Goal: Complete application form: Complete application form

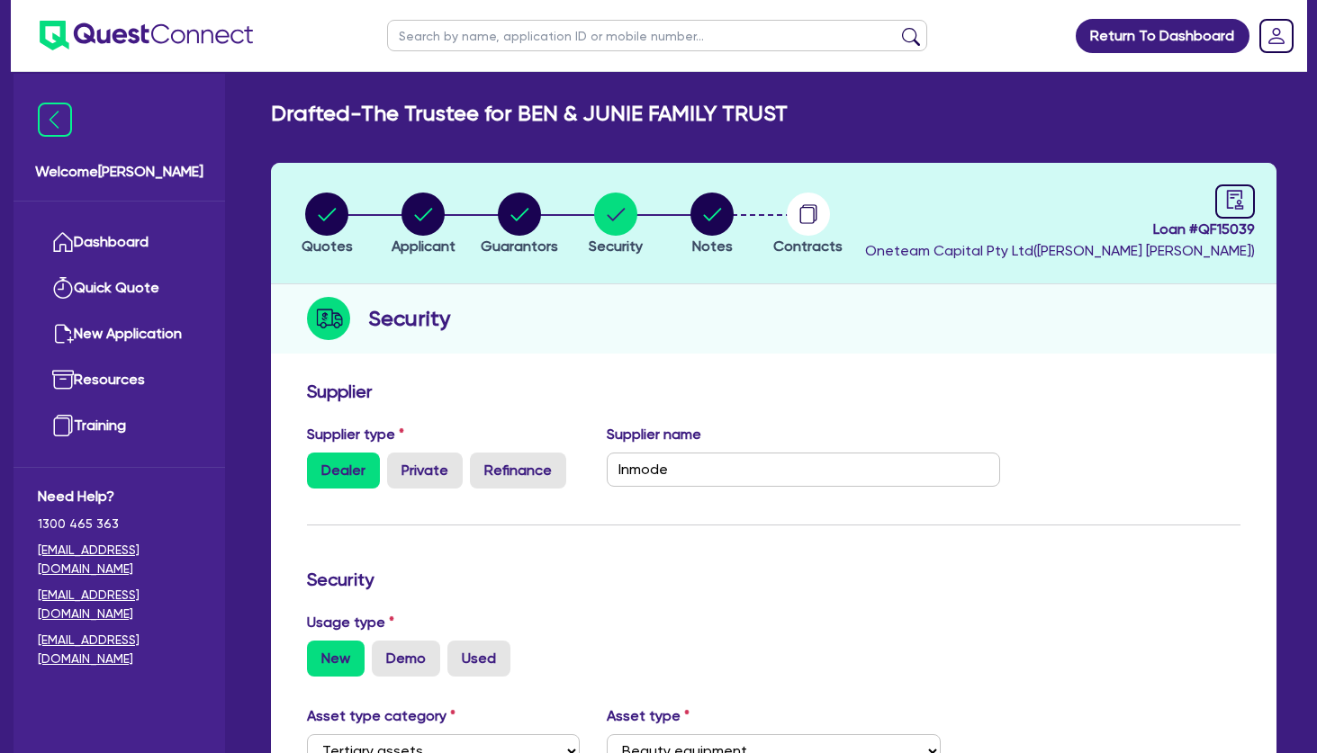
select select "TERTIARY_ASSETS"
select select "BEAUTY_EQUIPMENT"
click at [151, 235] on link "Dashboard" at bounding box center [119, 243] width 163 height 46
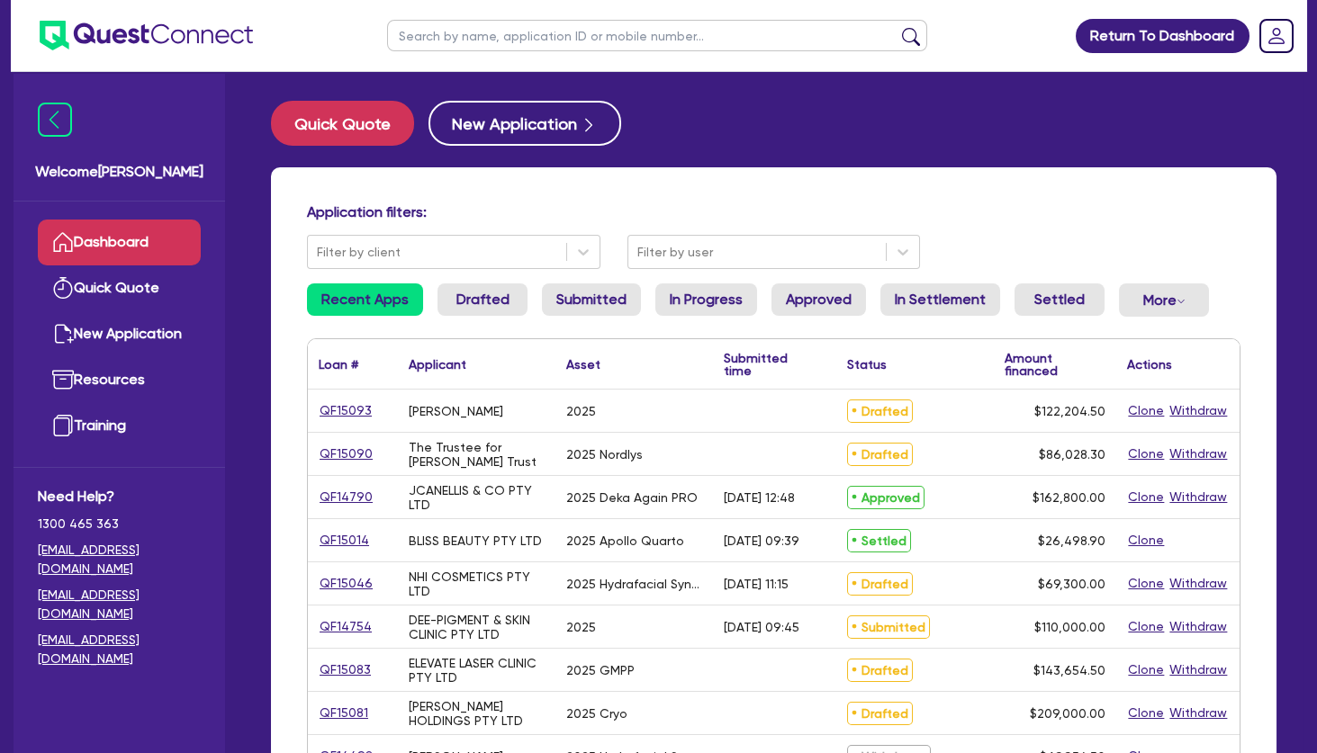
click at [469, 39] on input "text" at bounding box center [657, 36] width 540 height 32
type input "[PERSON_NAME]"
click at [897, 27] on button "submit" at bounding box center [911, 39] width 29 height 25
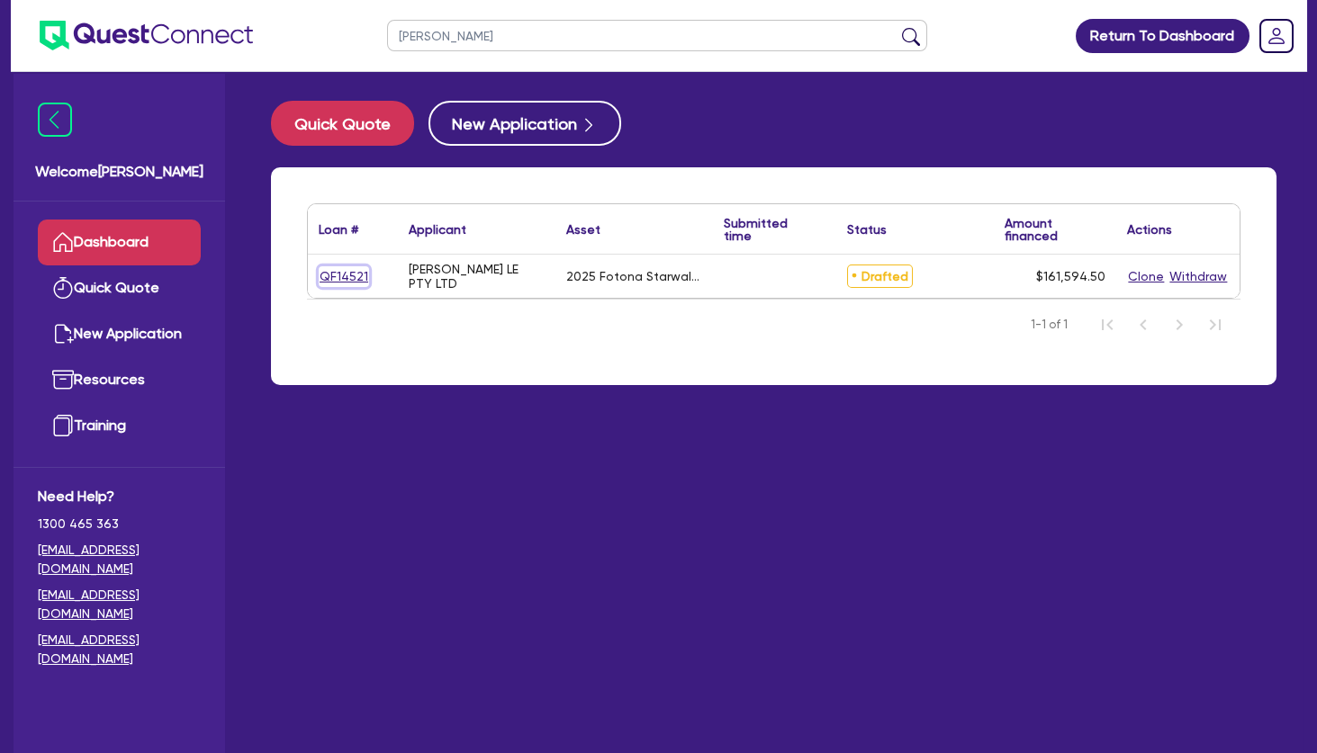
click at [351, 266] on link "QF14521" at bounding box center [344, 276] width 50 height 21
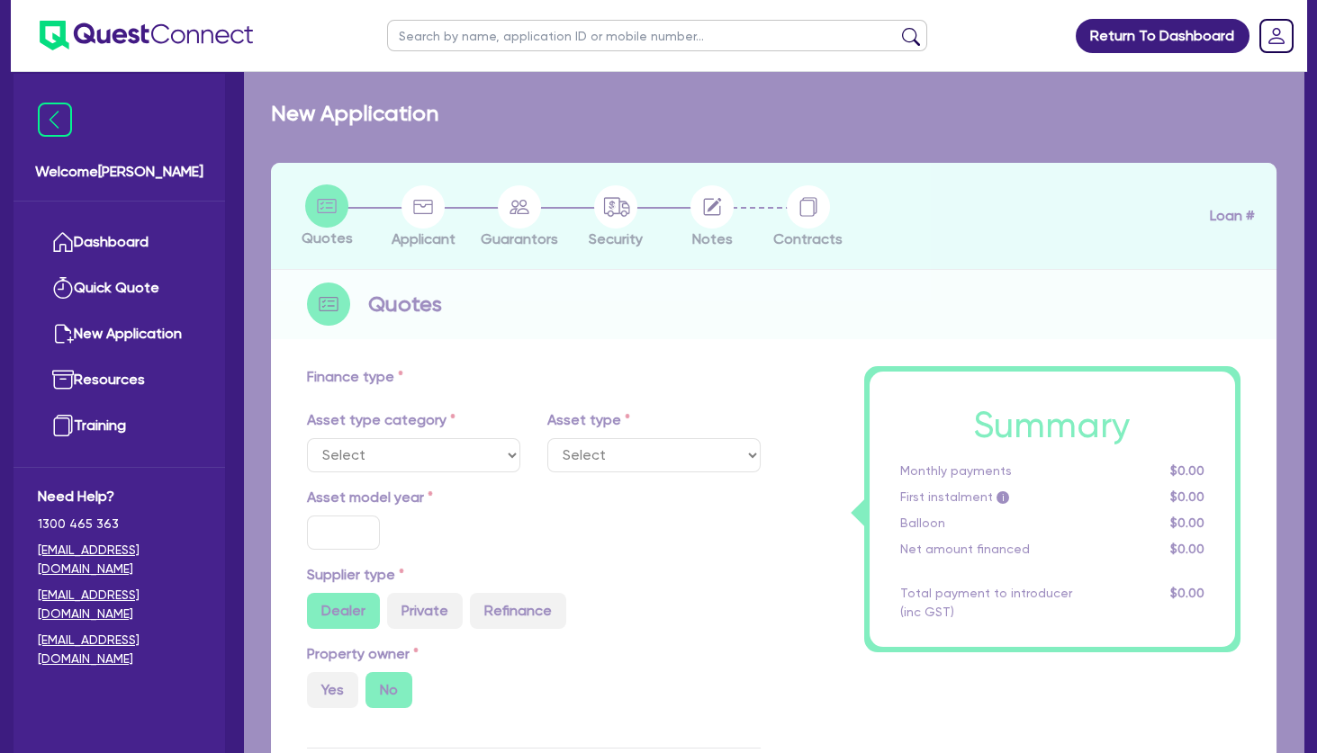
select select "TERTIARY_ASSETS"
type input "2025"
type input "170,390"
type input "10,000"
type input "4"
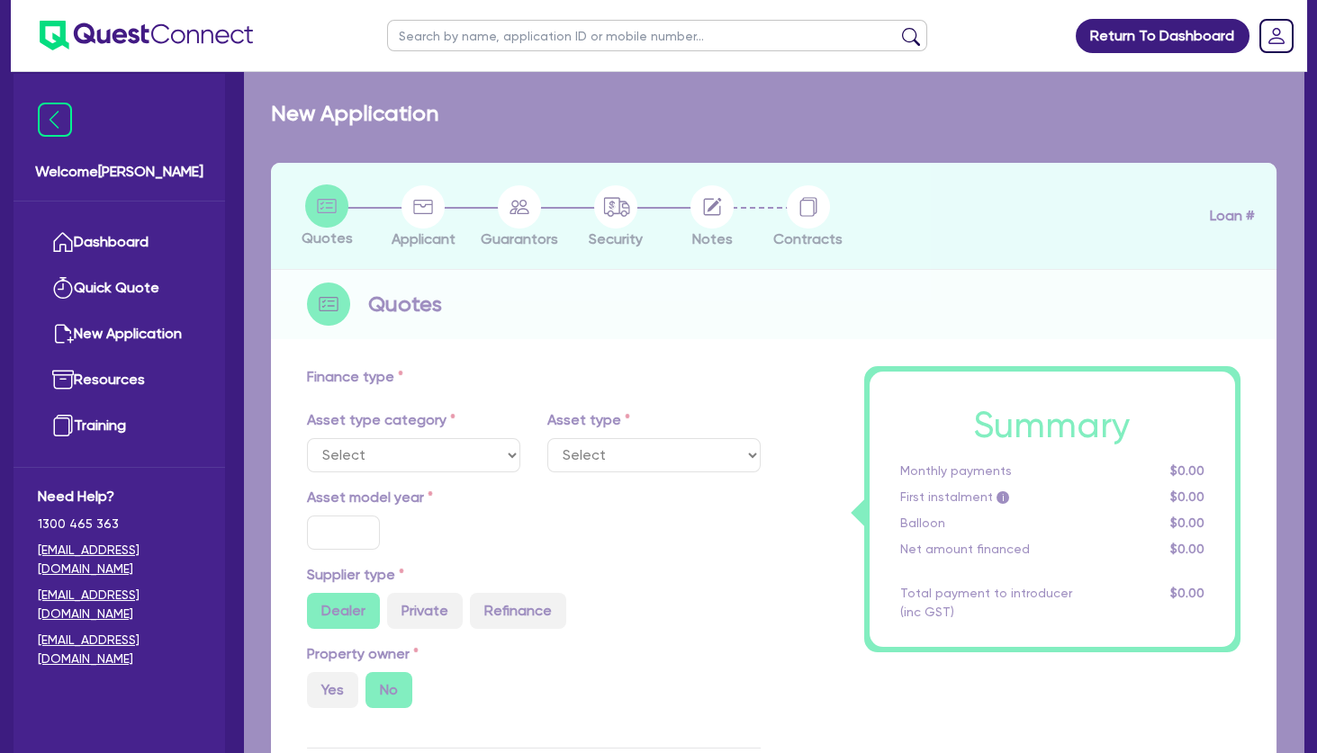
type input "6,463.78"
type input "17.95"
type input "500"
select select "BEAUTY_EQUIPMENT"
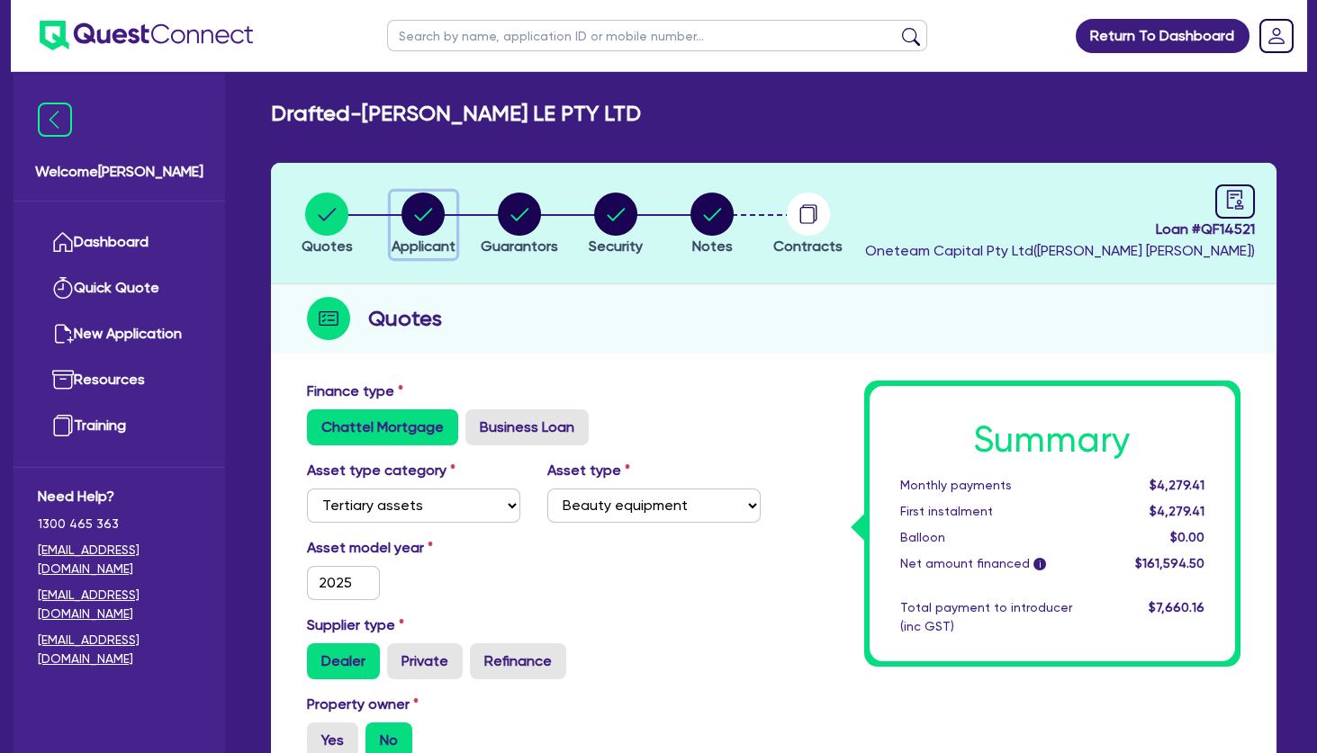
click at [433, 228] on circle "button" at bounding box center [422, 214] width 43 height 43
select select "COMPANY"
select select "HEALTH_BEAUTY"
select select "HAIR_BEAUTY_SALONS"
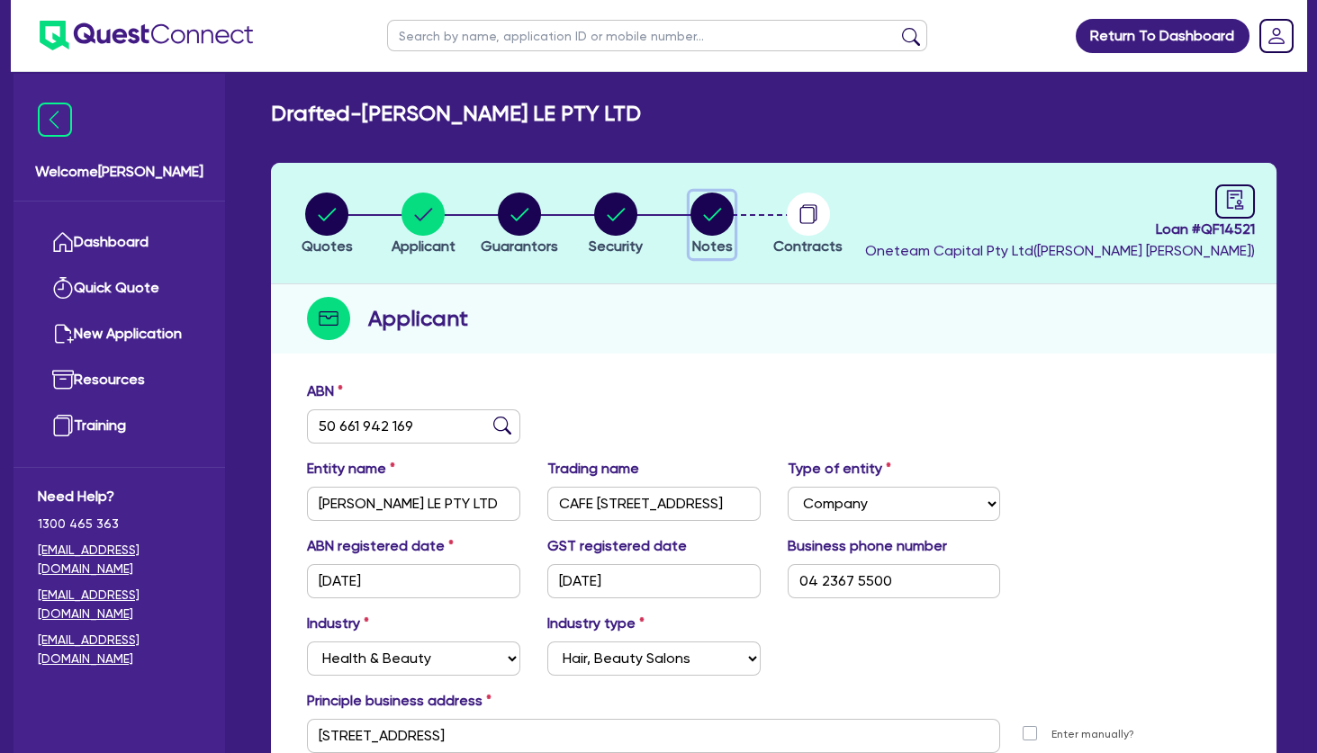
click at [725, 218] on circle "button" at bounding box center [711, 214] width 43 height 43
select select "Other"
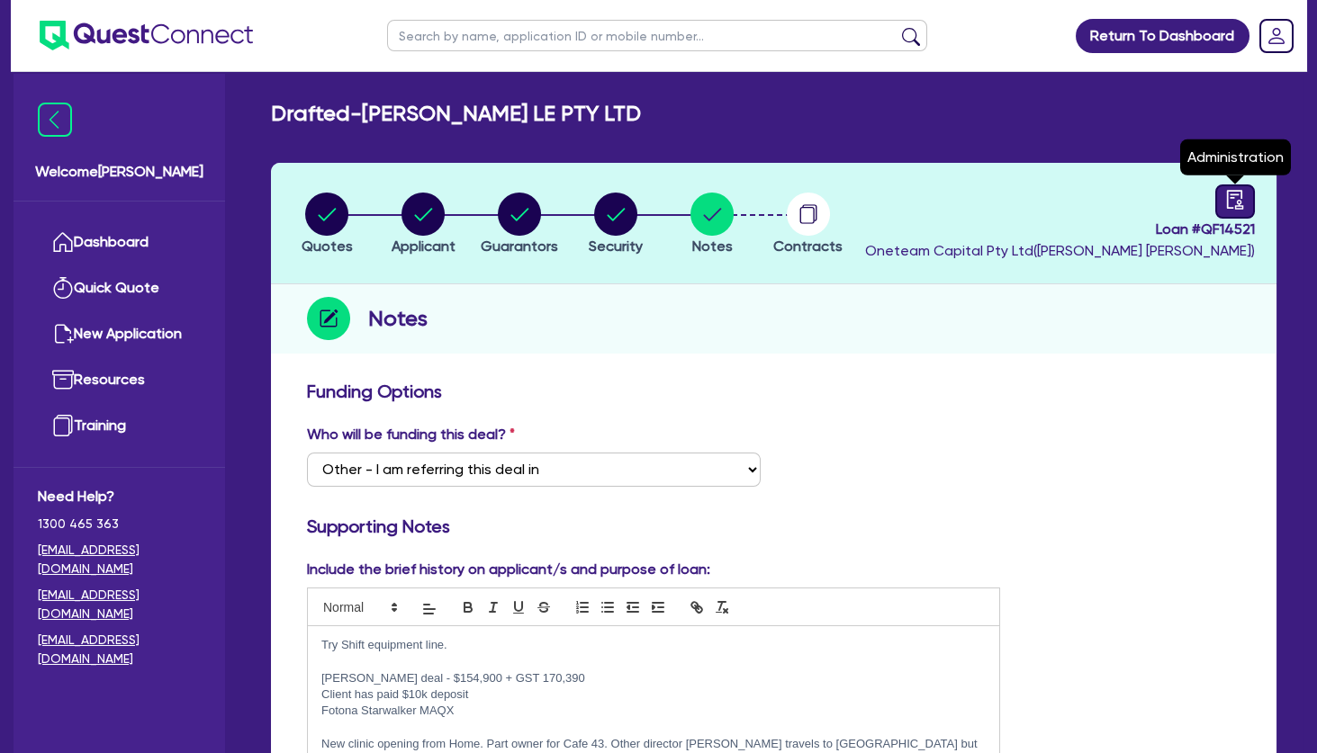
click at [1225, 208] on icon "audit" at bounding box center [1235, 200] width 20 height 20
select select "DRAFTED_NEW"
select select "Other"
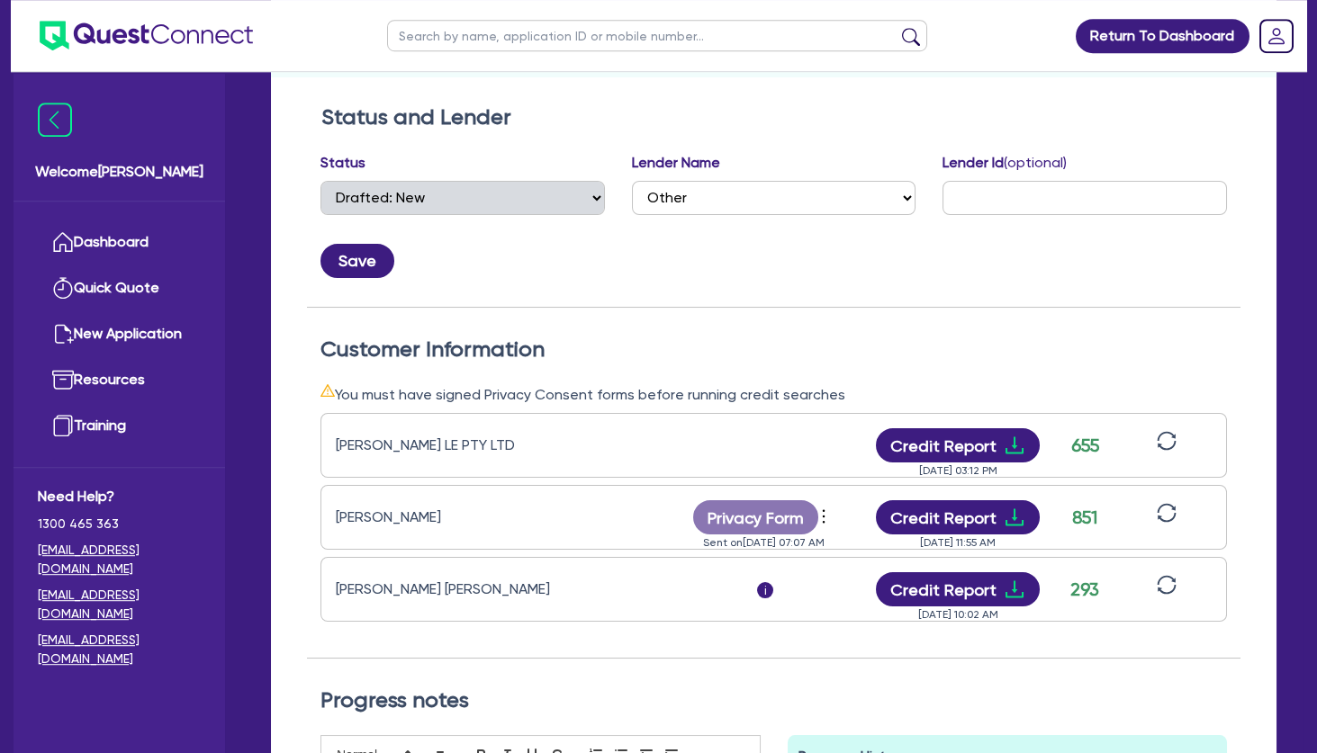
scroll to position [389, 0]
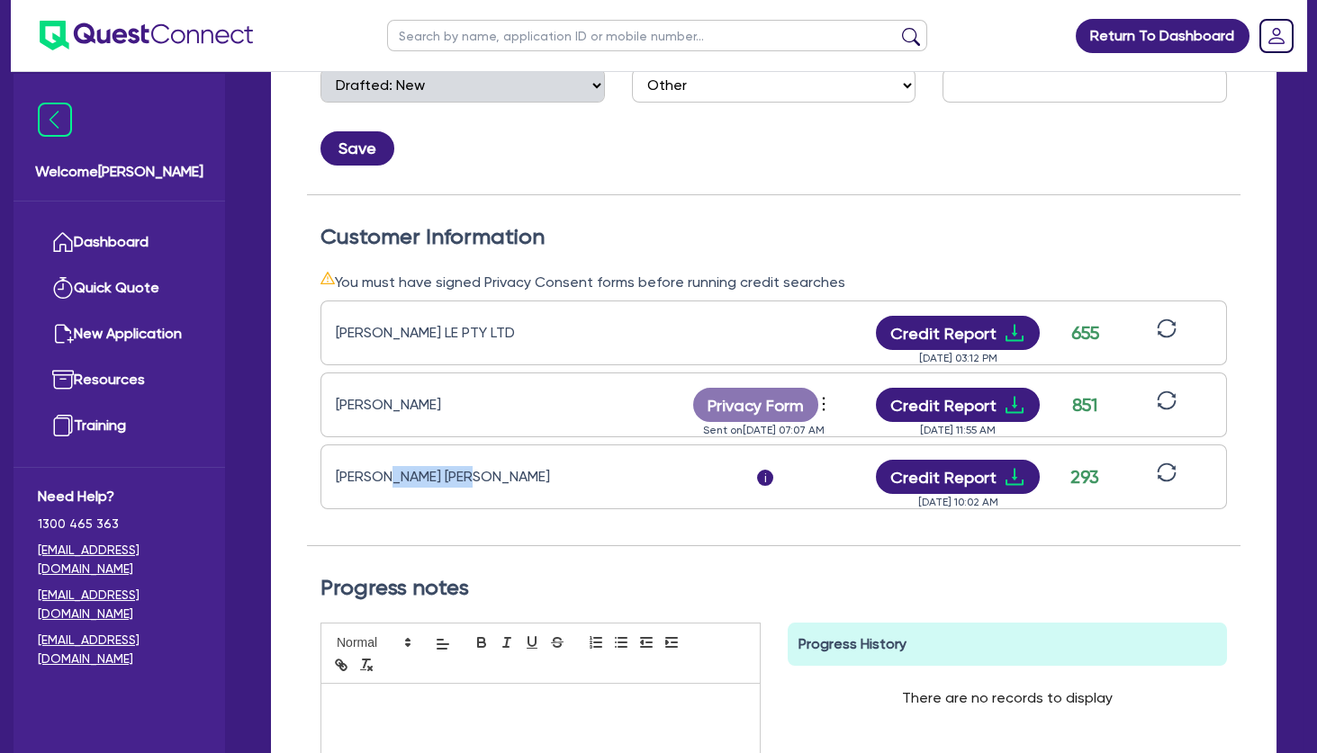
click at [477, 470] on div "[PERSON_NAME] [PERSON_NAME]" at bounding box center [448, 477] width 225 height 22
click at [478, 470] on div "[PERSON_NAME] [PERSON_NAME]" at bounding box center [448, 477] width 225 height 22
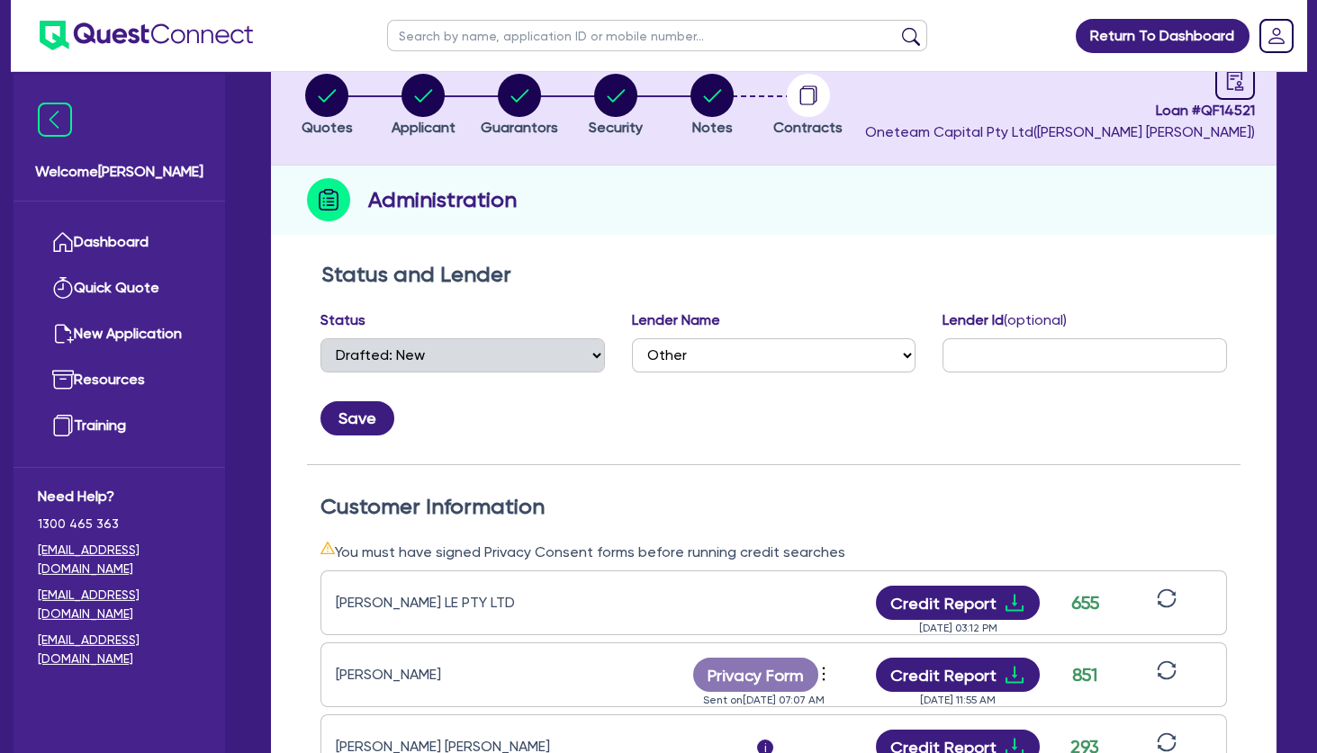
scroll to position [0, 0]
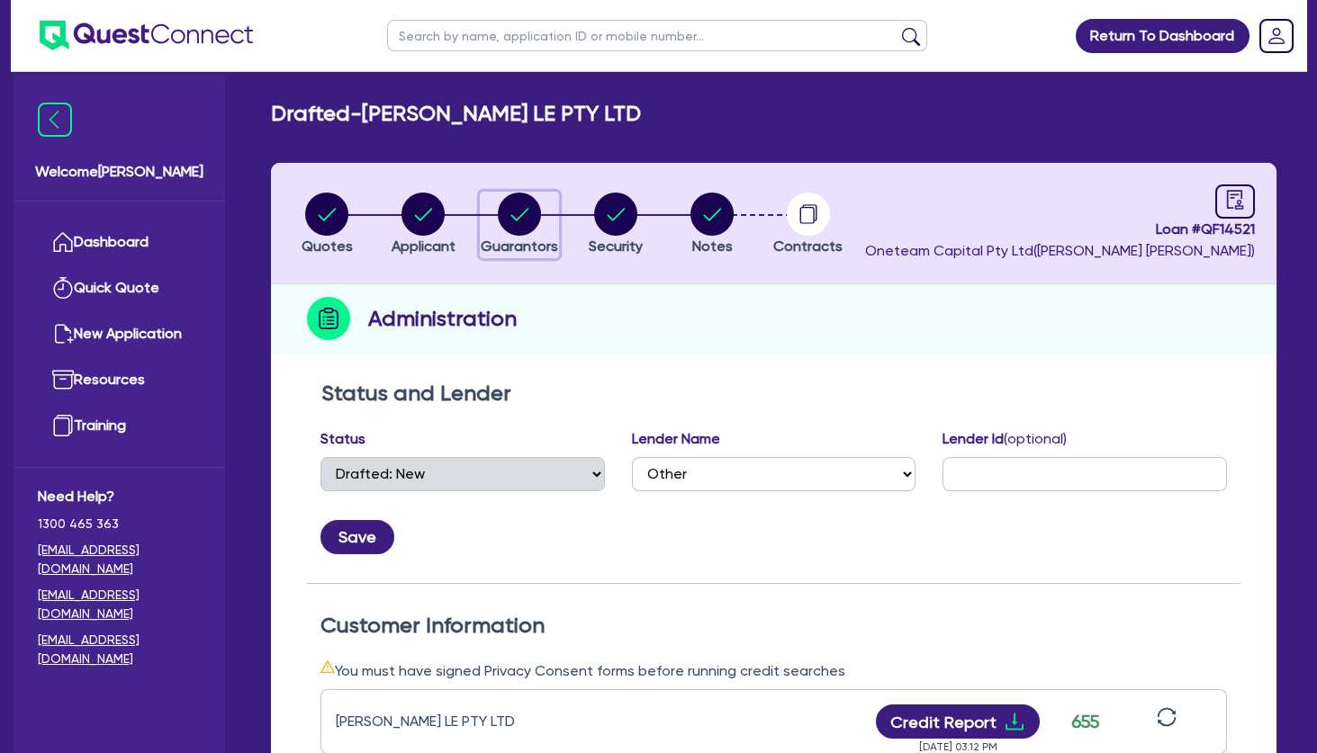
click at [521, 215] on icon "button" at bounding box center [520, 214] width 18 height 13
select select "MRS"
select select "QLD"
select select "MARRIED"
select select "PROPERTY"
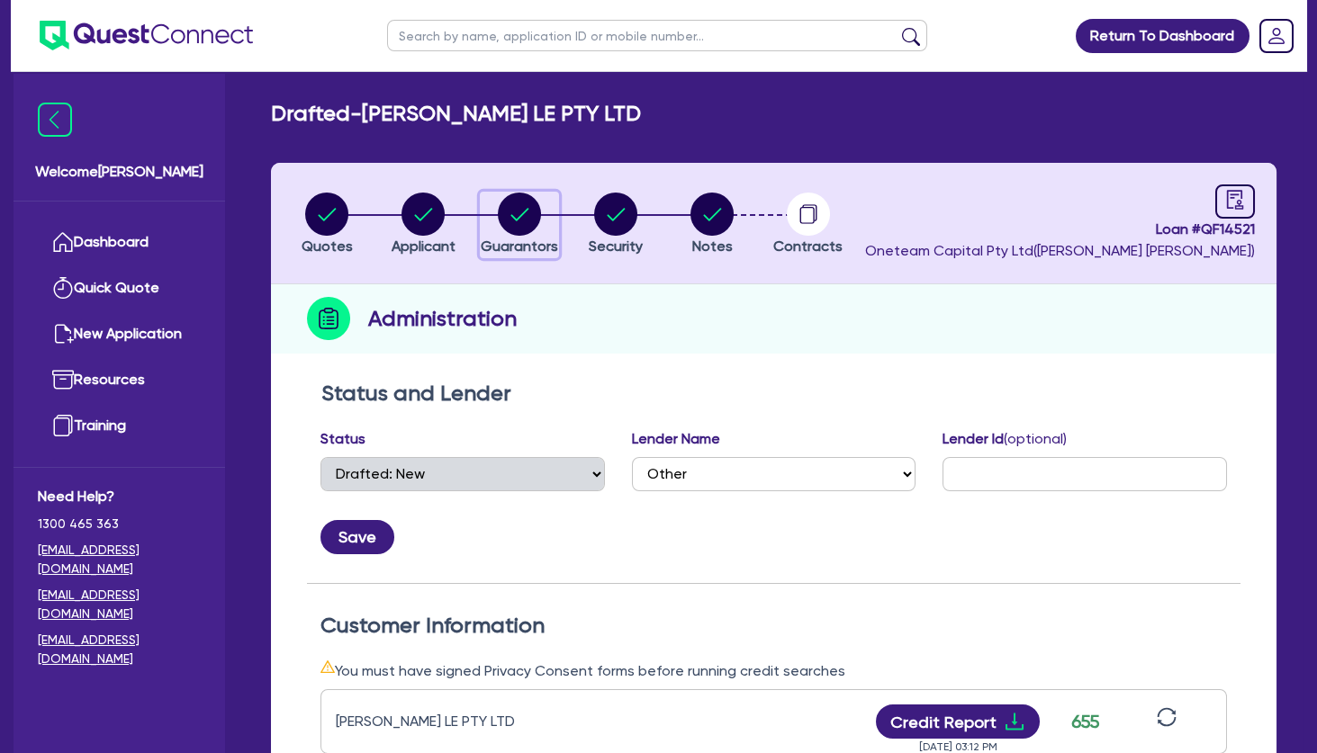
select select "MORTGAGE"
select select "MR"
select select "QLD"
select select "MARRIED"
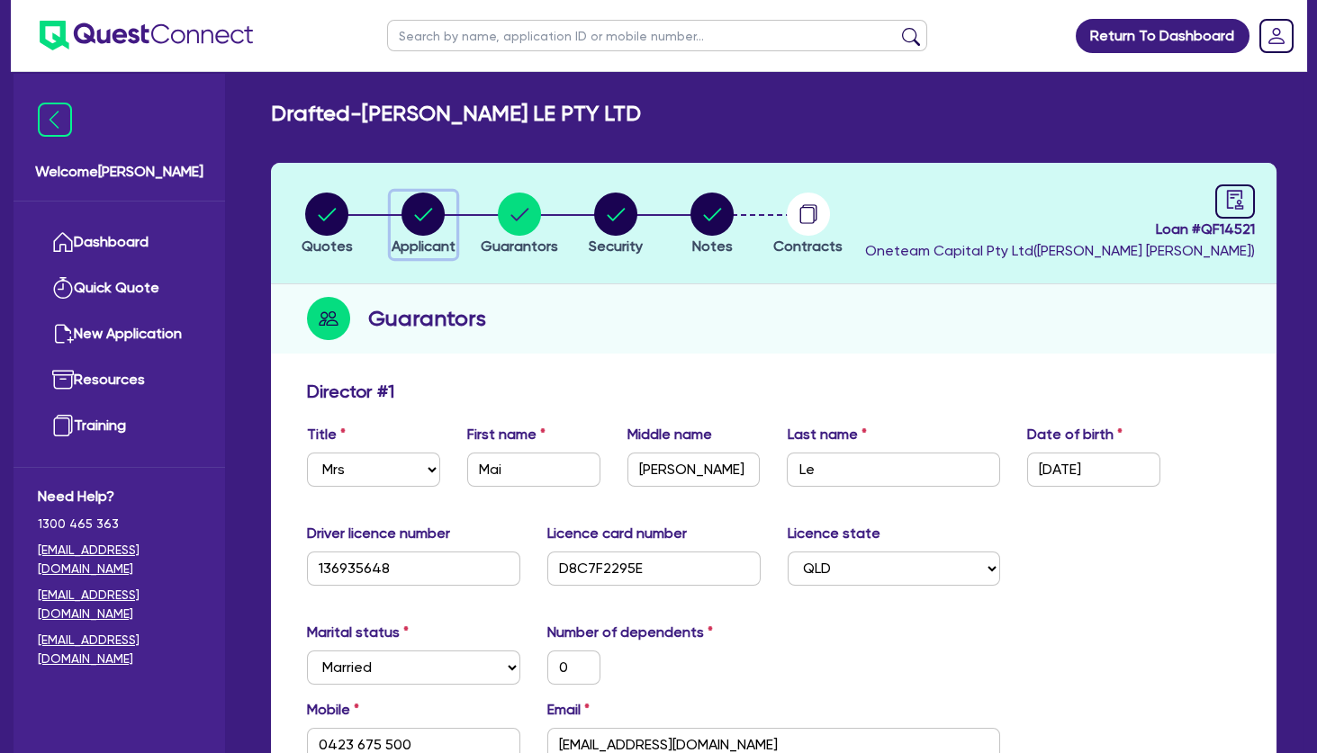
click at [406, 213] on circle "button" at bounding box center [422, 214] width 43 height 43
select select "COMPANY"
select select "HEALTH_BEAUTY"
select select "HAIR_BEAUTY_SALONS"
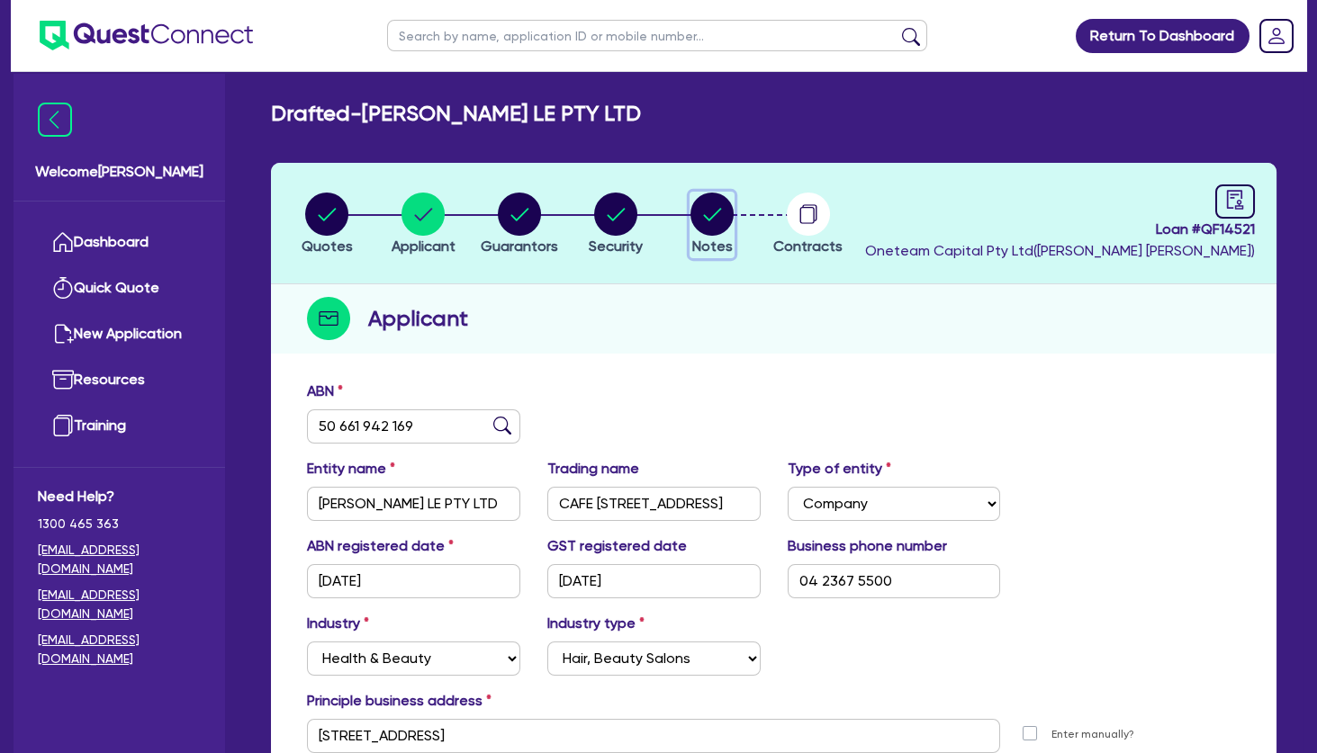
click at [707, 216] on icon "button" at bounding box center [713, 214] width 18 height 13
select select "Other"
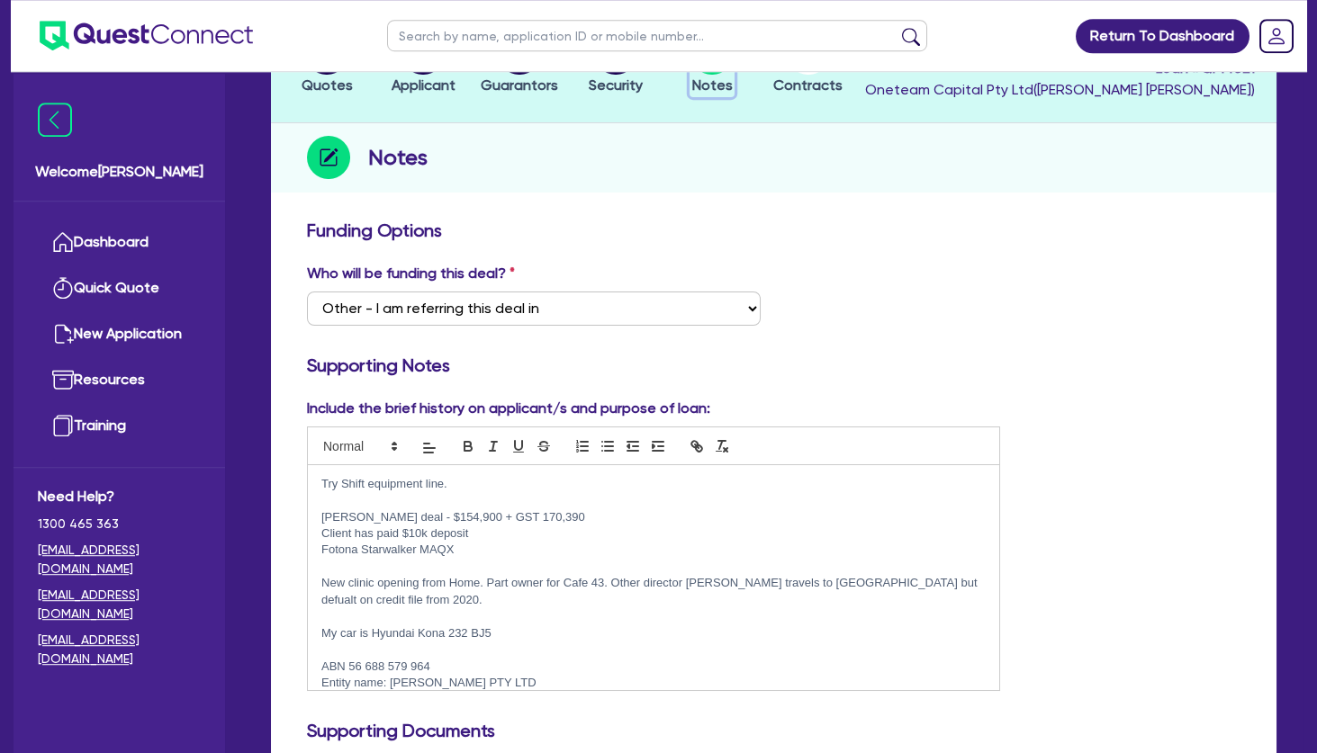
scroll to position [292, 0]
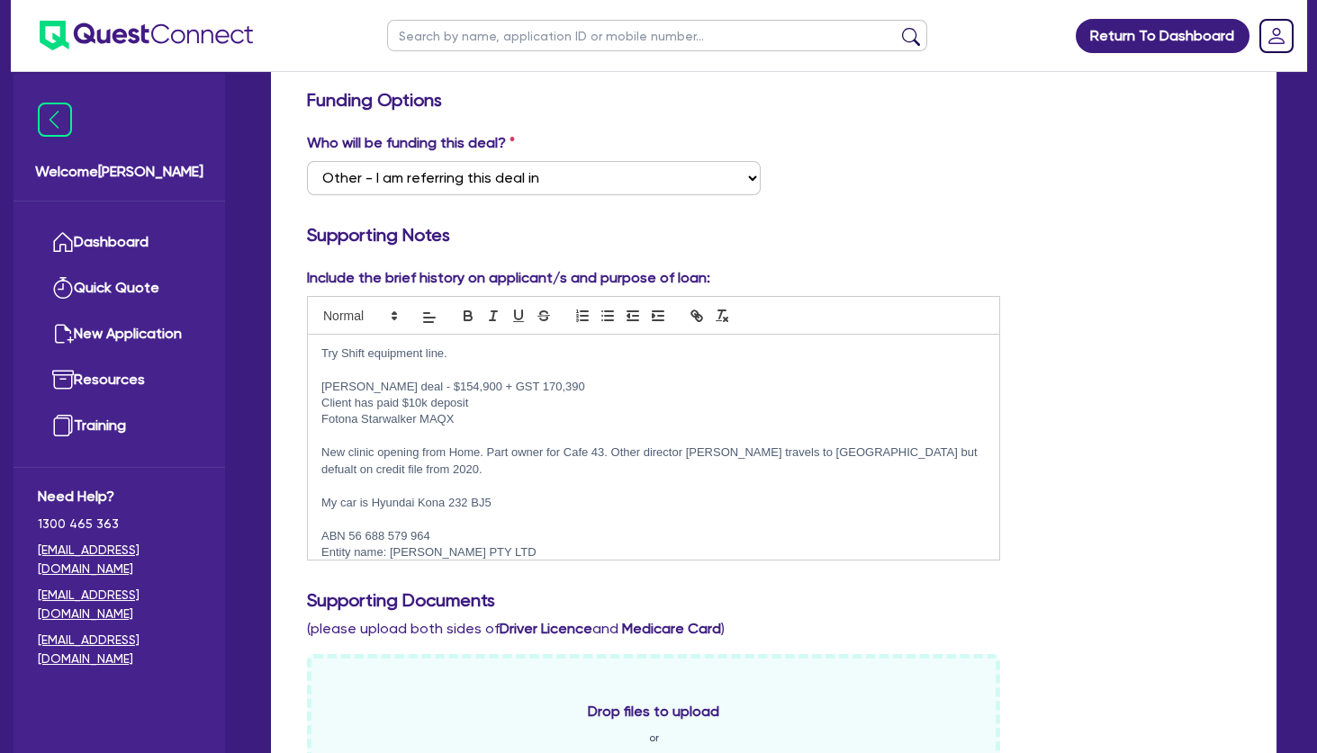
click at [395, 366] on p at bounding box center [653, 370] width 664 height 16
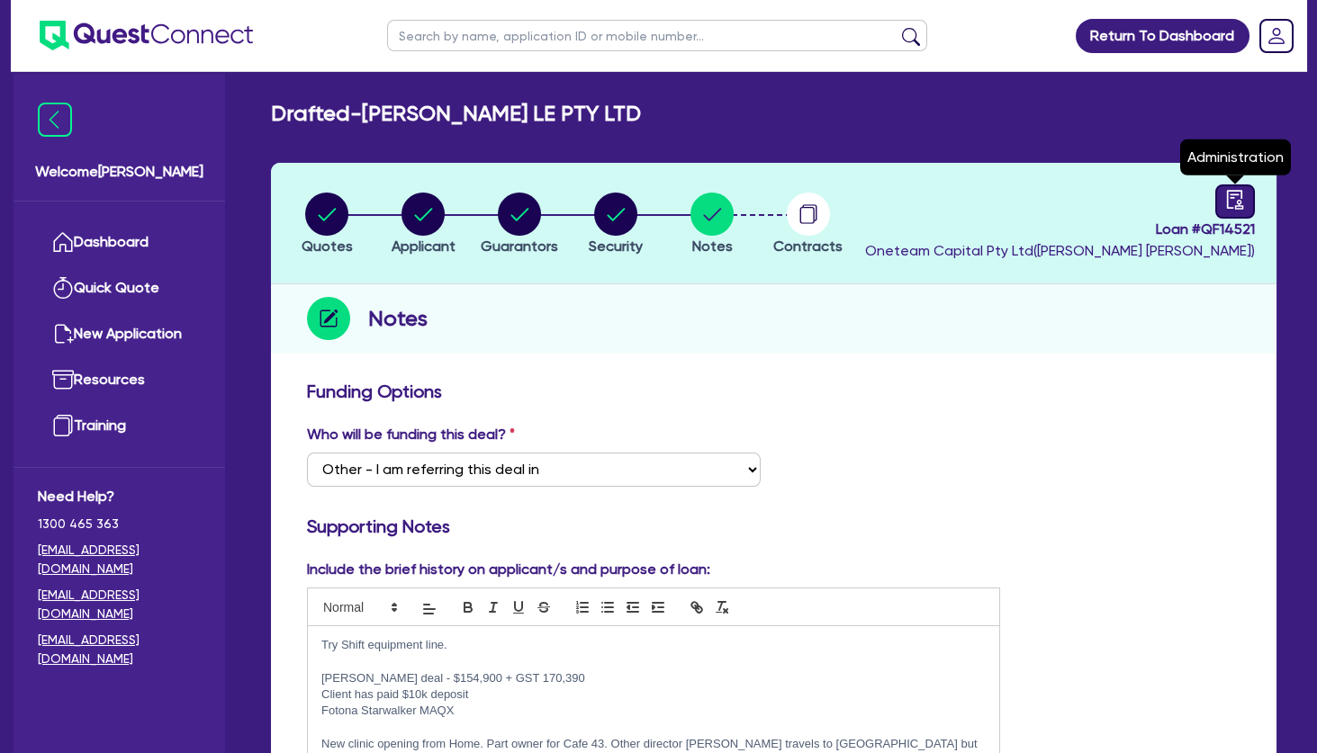
click at [1231, 203] on icon "audit" at bounding box center [1235, 200] width 20 height 20
select select "DRAFTED_NEW"
select select "Other"
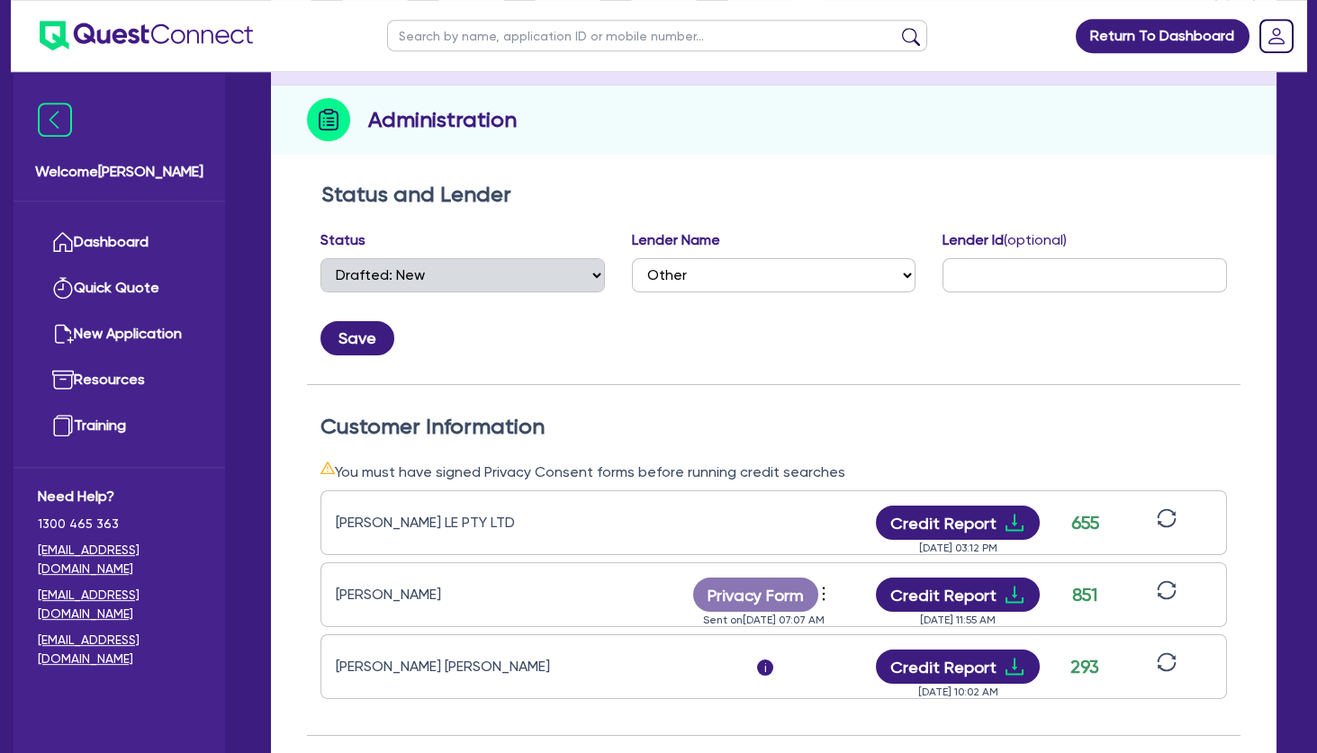
scroll to position [292, 0]
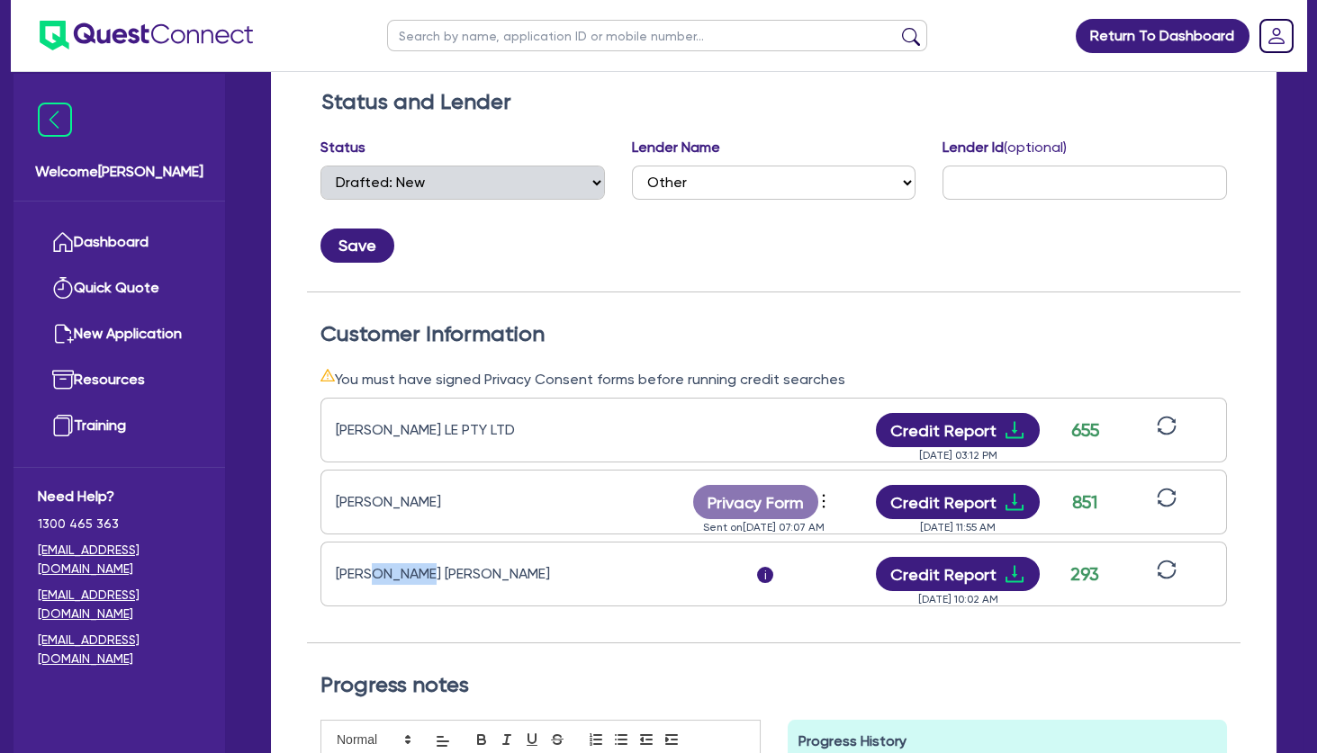
drag, startPoint x: 378, startPoint y: 573, endPoint x: 435, endPoint y: 573, distance: 56.7
click at [435, 573] on div "[PERSON_NAME] [PERSON_NAME]" at bounding box center [448, 574] width 225 height 22
click at [436, 573] on div "[PERSON_NAME] [PERSON_NAME]" at bounding box center [448, 574] width 225 height 22
drag, startPoint x: 413, startPoint y: 577, endPoint x: 479, endPoint y: 580, distance: 65.8
click at [472, 580] on div "[PERSON_NAME] [PERSON_NAME]" at bounding box center [448, 574] width 225 height 22
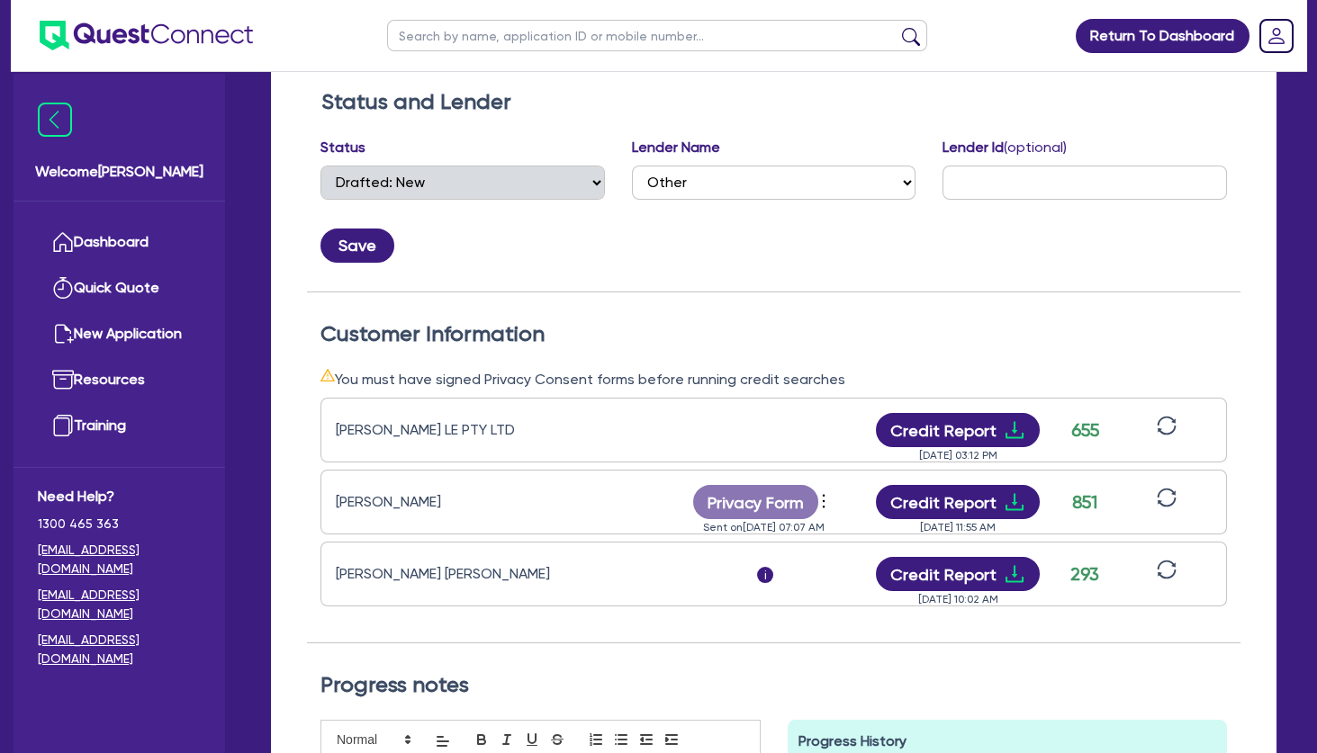
click at [479, 580] on div "[PERSON_NAME] [PERSON_NAME]" at bounding box center [448, 574] width 225 height 22
drag, startPoint x: 478, startPoint y: 576, endPoint x: 490, endPoint y: 576, distance: 11.7
click at [487, 576] on div "[PERSON_NAME] [PERSON_NAME]" at bounding box center [448, 574] width 225 height 22
click at [491, 576] on div "[PERSON_NAME] [PERSON_NAME]" at bounding box center [448, 574] width 225 height 22
click at [520, 575] on div "[PERSON_NAME] [PERSON_NAME]" at bounding box center [448, 574] width 225 height 22
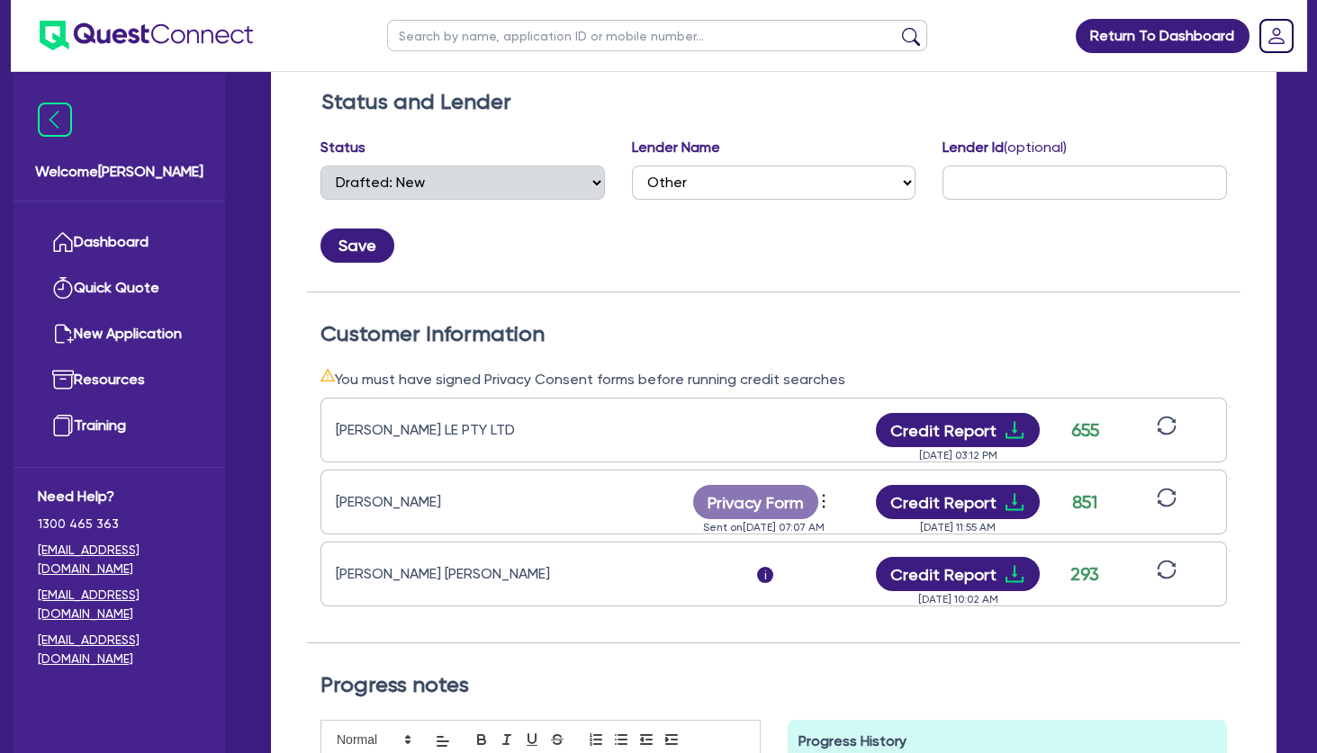
click at [523, 575] on div "[PERSON_NAME] [PERSON_NAME]" at bounding box center [448, 574] width 225 height 22
click at [1164, 566] on icon "sync" at bounding box center [1167, 570] width 20 height 20
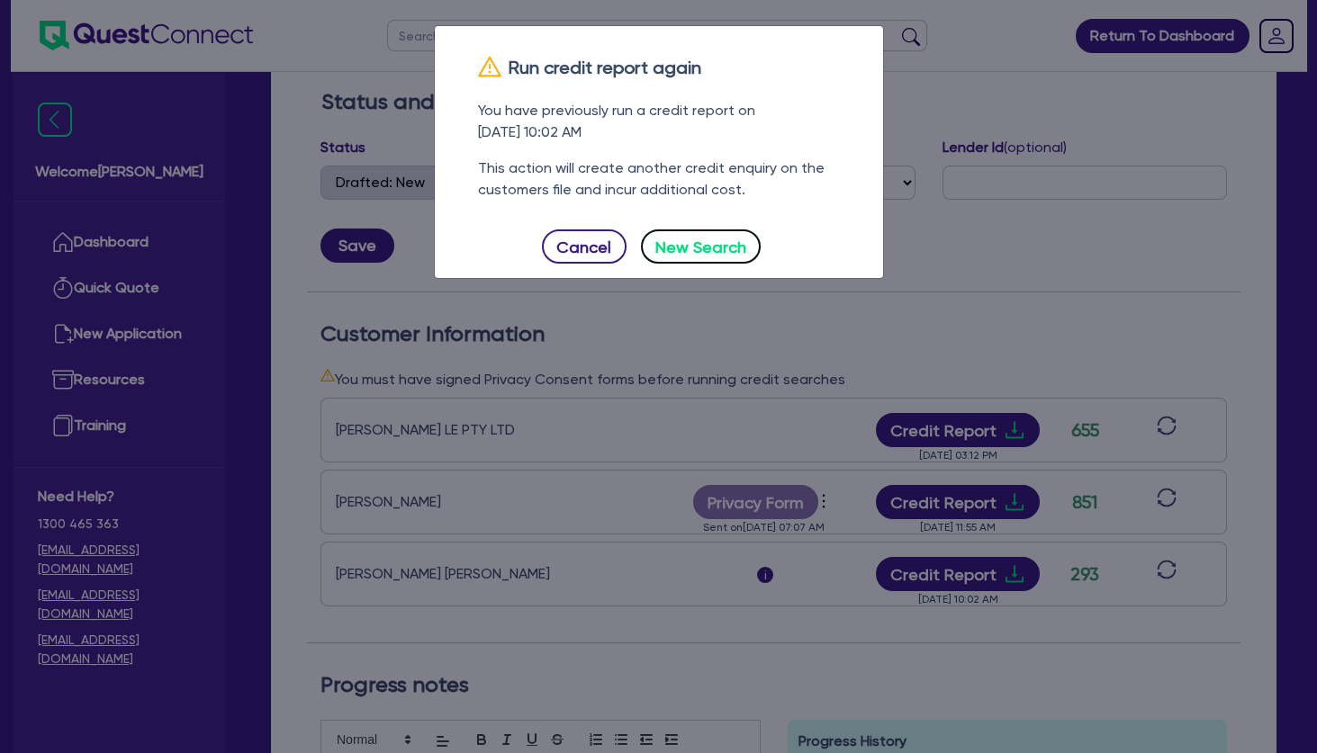
click at [715, 247] on button "New Search" at bounding box center [701, 247] width 121 height 34
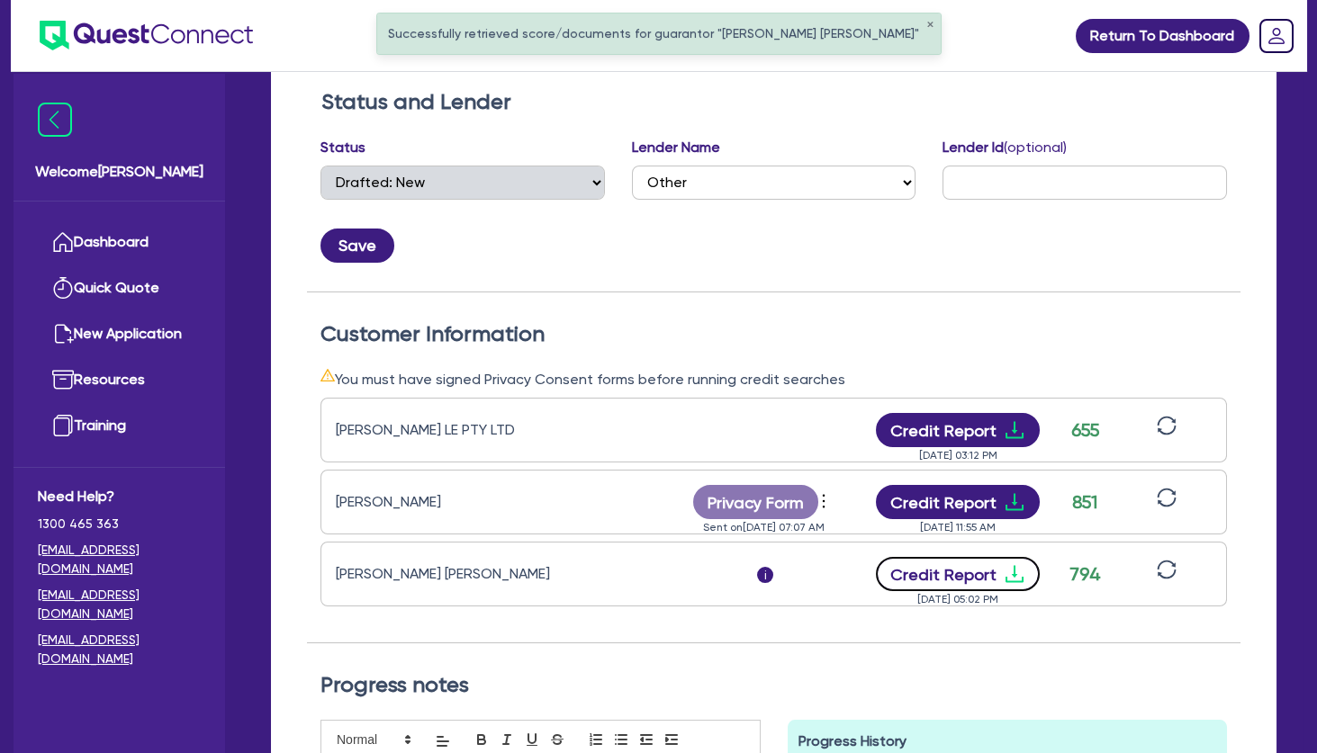
click at [993, 577] on button "Credit Report" at bounding box center [958, 574] width 165 height 34
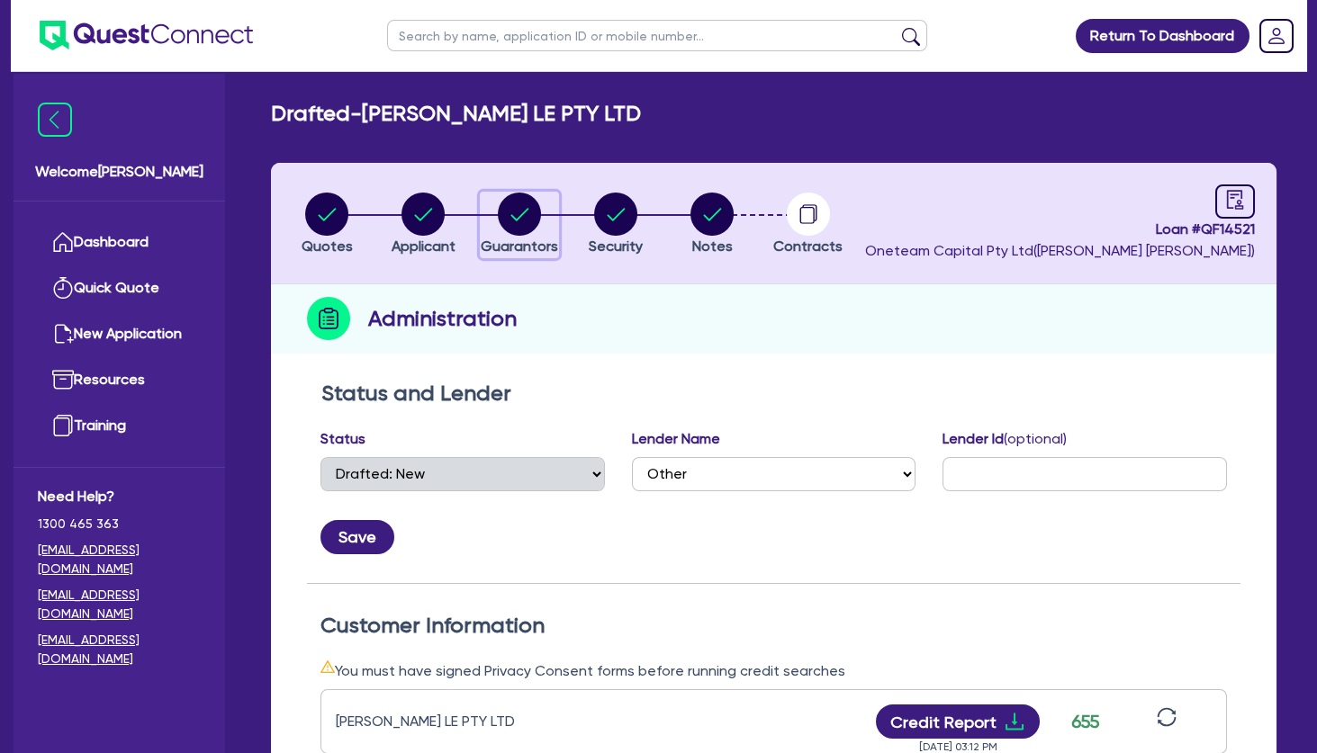
click at [526, 212] on icon "button" at bounding box center [520, 214] width 18 height 13
select select "MRS"
select select "QLD"
select select "MARRIED"
select select "PROPERTY"
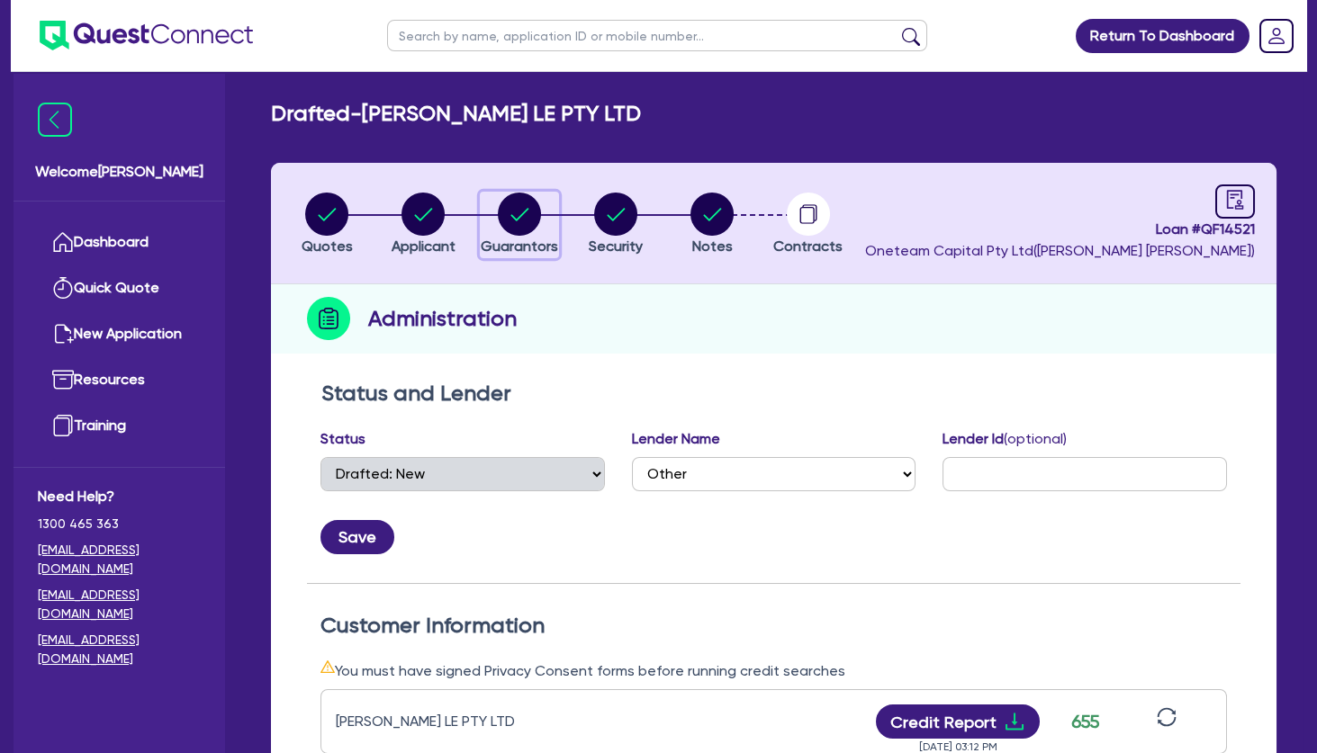
select select "MORTGAGE"
select select "MR"
select select "QLD"
select select "MARRIED"
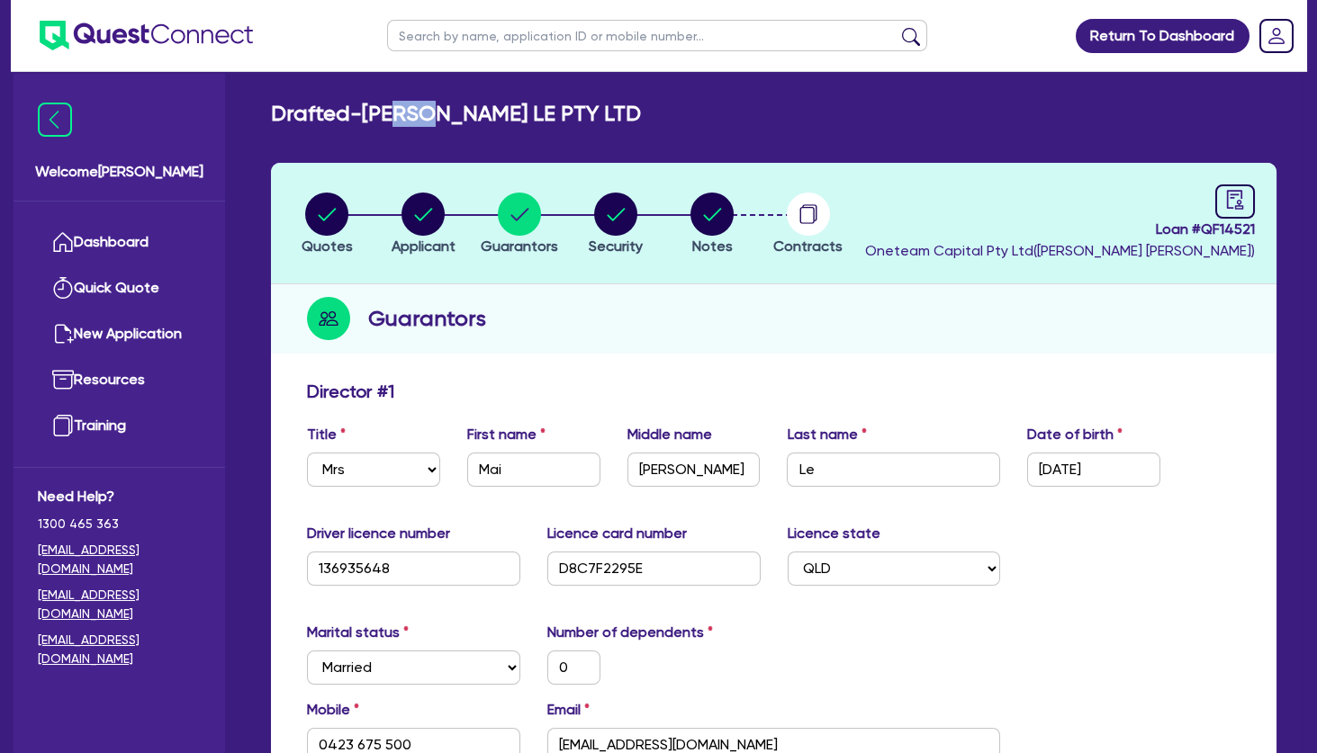
drag, startPoint x: 415, startPoint y: 120, endPoint x: 468, endPoint y: 120, distance: 53.1
click at [468, 120] on h2 "Drafted - [PERSON_NAME] LE PTY LTD" at bounding box center [456, 114] width 370 height 26
click at [473, 121] on h2 "Drafted - [PERSON_NAME] LE PTY LTD" at bounding box center [456, 114] width 370 height 26
drag, startPoint x: 495, startPoint y: 119, endPoint x: 534, endPoint y: 125, distance: 39.2
click at [534, 125] on h2 "Drafted - [PERSON_NAME] LE PTY LTD" at bounding box center [456, 114] width 370 height 26
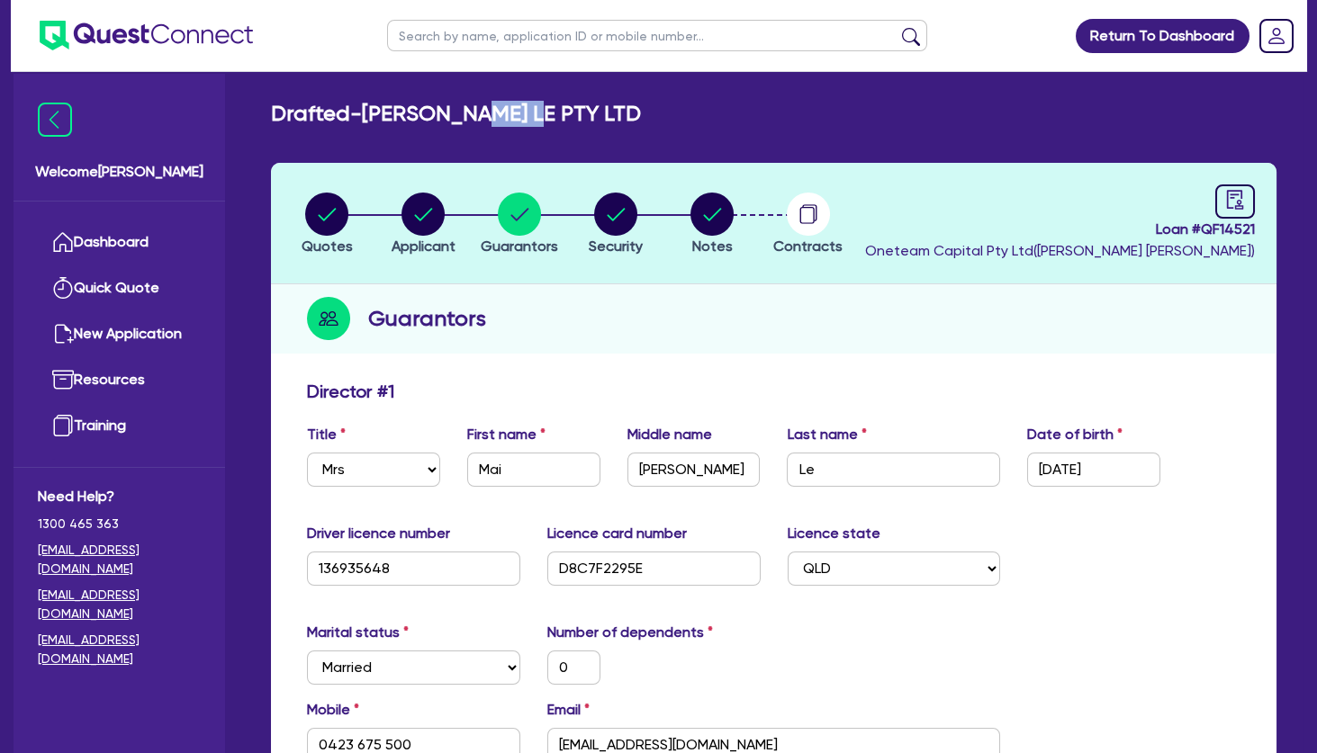
click at [535, 126] on h2 "Drafted - [PERSON_NAME] LE PTY LTD" at bounding box center [456, 114] width 370 height 26
click at [336, 215] on circle "button" at bounding box center [326, 214] width 43 height 43
select select "TERTIARY_ASSETS"
select select "BEAUTY_EQUIPMENT"
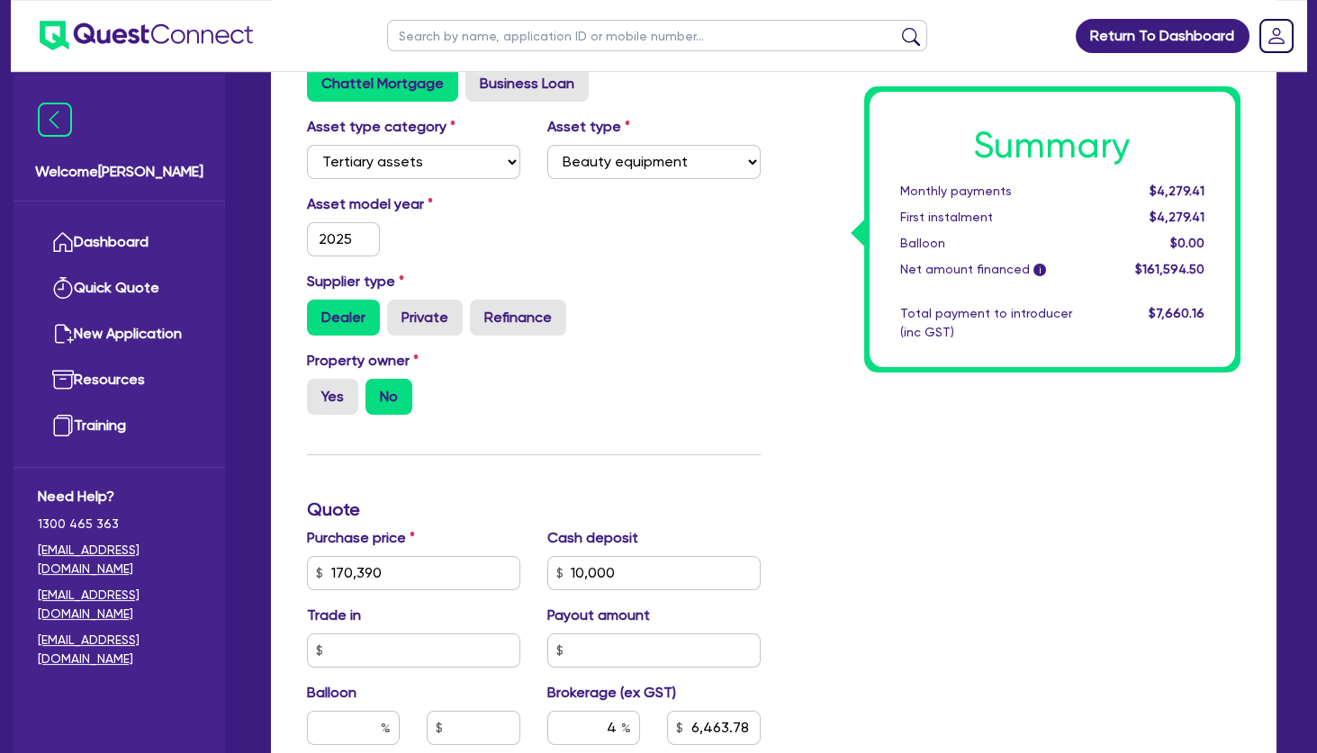
scroll to position [486, 0]
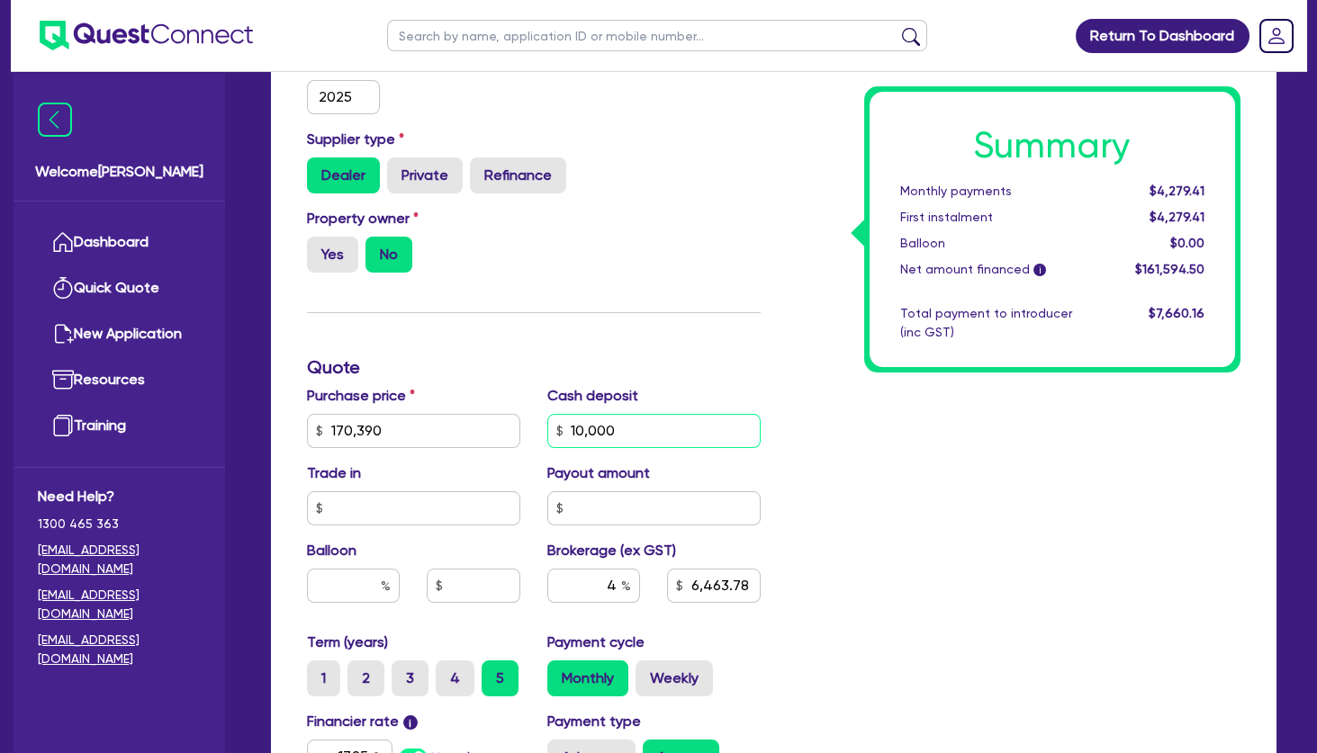
drag, startPoint x: 572, startPoint y: 421, endPoint x: 502, endPoint y: 422, distance: 69.3
click at [547, 422] on input "10,000" at bounding box center [653, 431] width 213 height 34
type input "30,000"
type input "170,390"
type input "6,463.78"
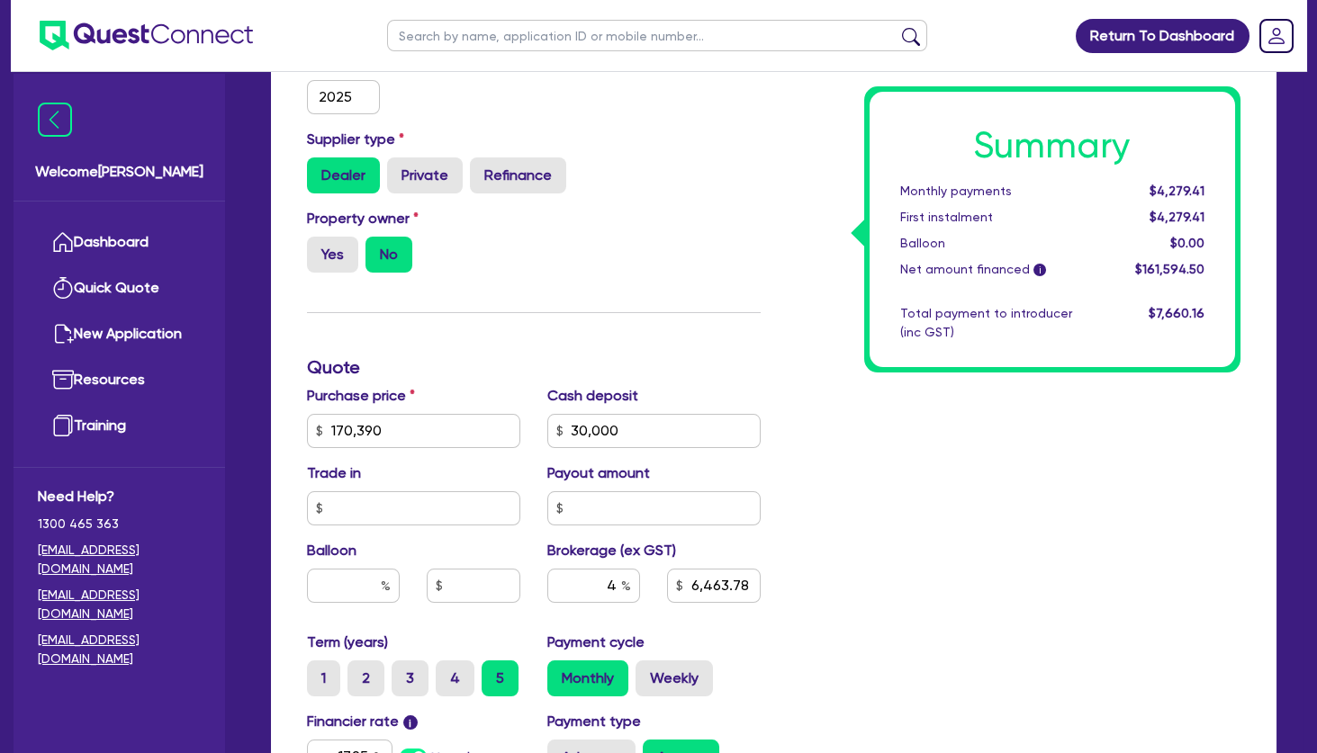
click at [591, 329] on div "Finance type Chattel Mortgage Business Loan Asset type category Select Cars and…" at bounding box center [533, 421] width 481 height 1052
type input "170,390"
type input "5,663.78"
click at [729, 245] on div "Property owner Yes No" at bounding box center [533, 247] width 481 height 79
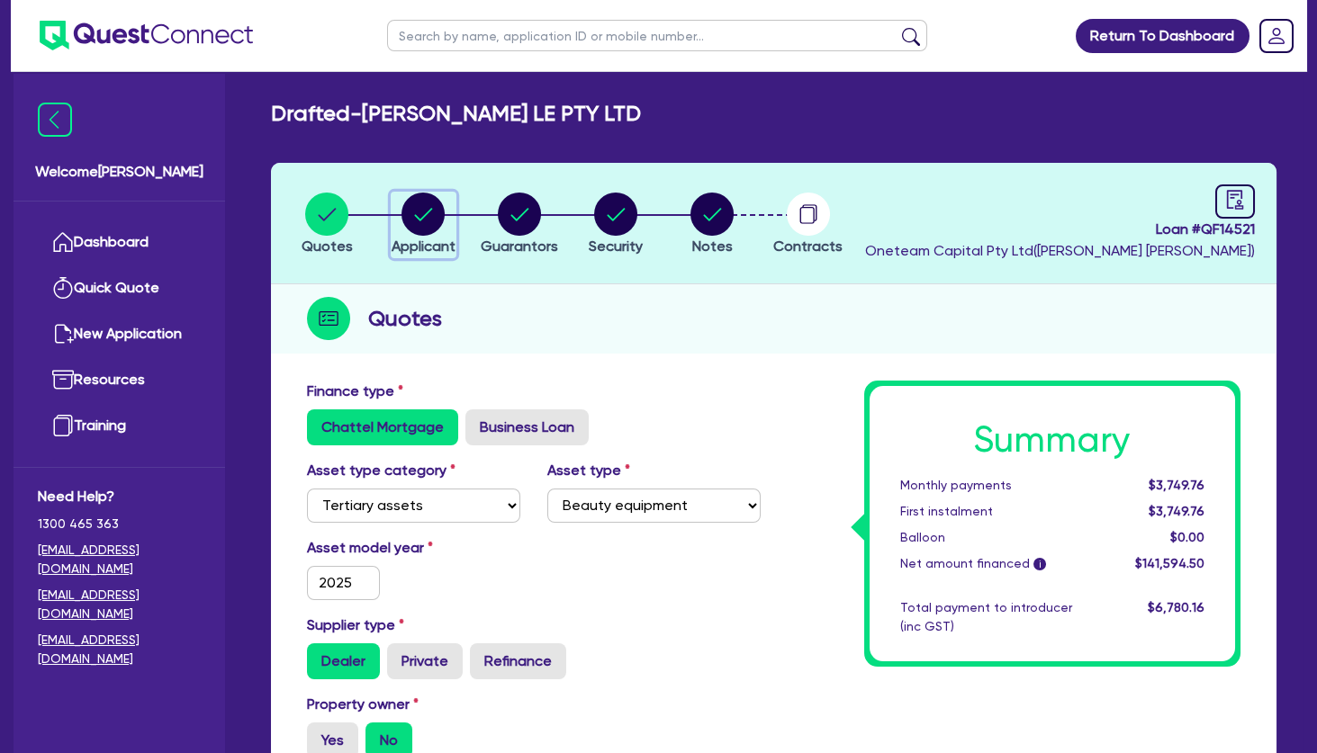
click at [427, 219] on circle "button" at bounding box center [422, 214] width 43 height 43
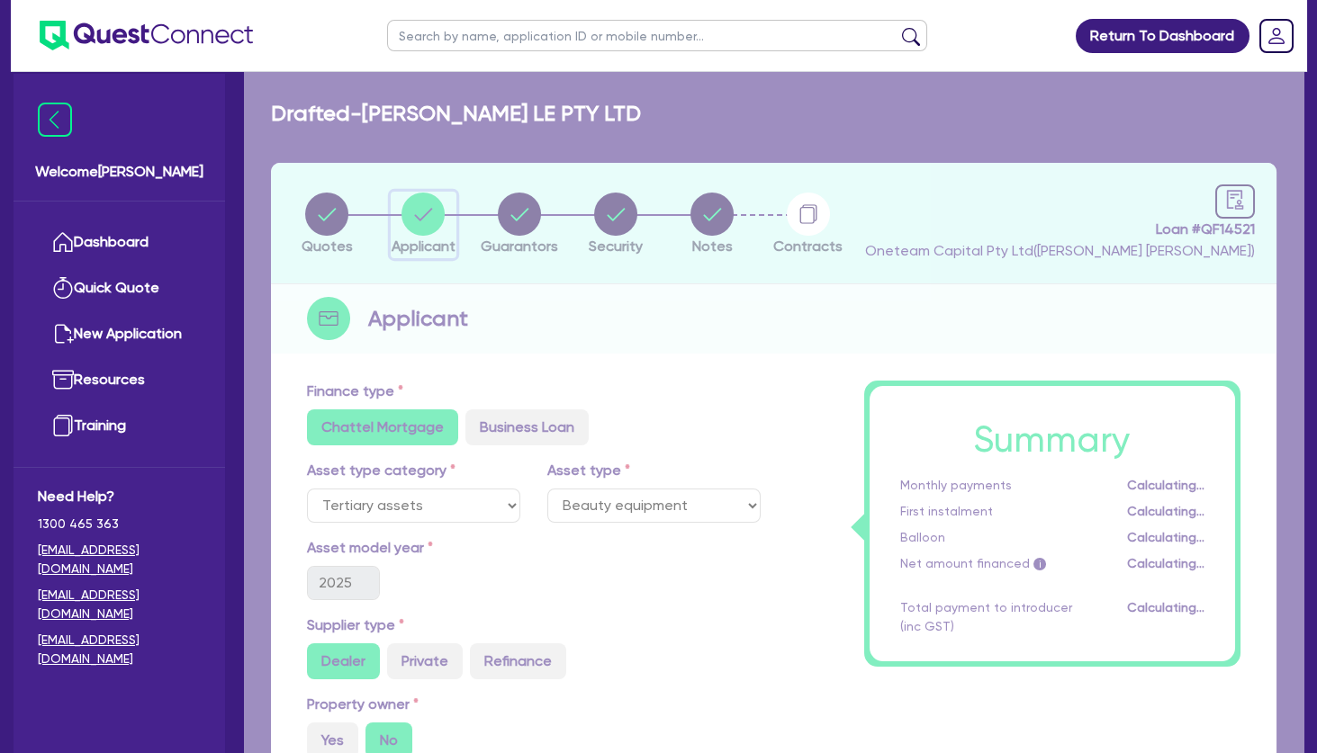
select select "COMPANY"
select select "HEALTH_BEAUTY"
select select "HAIR_BEAUTY_SALONS"
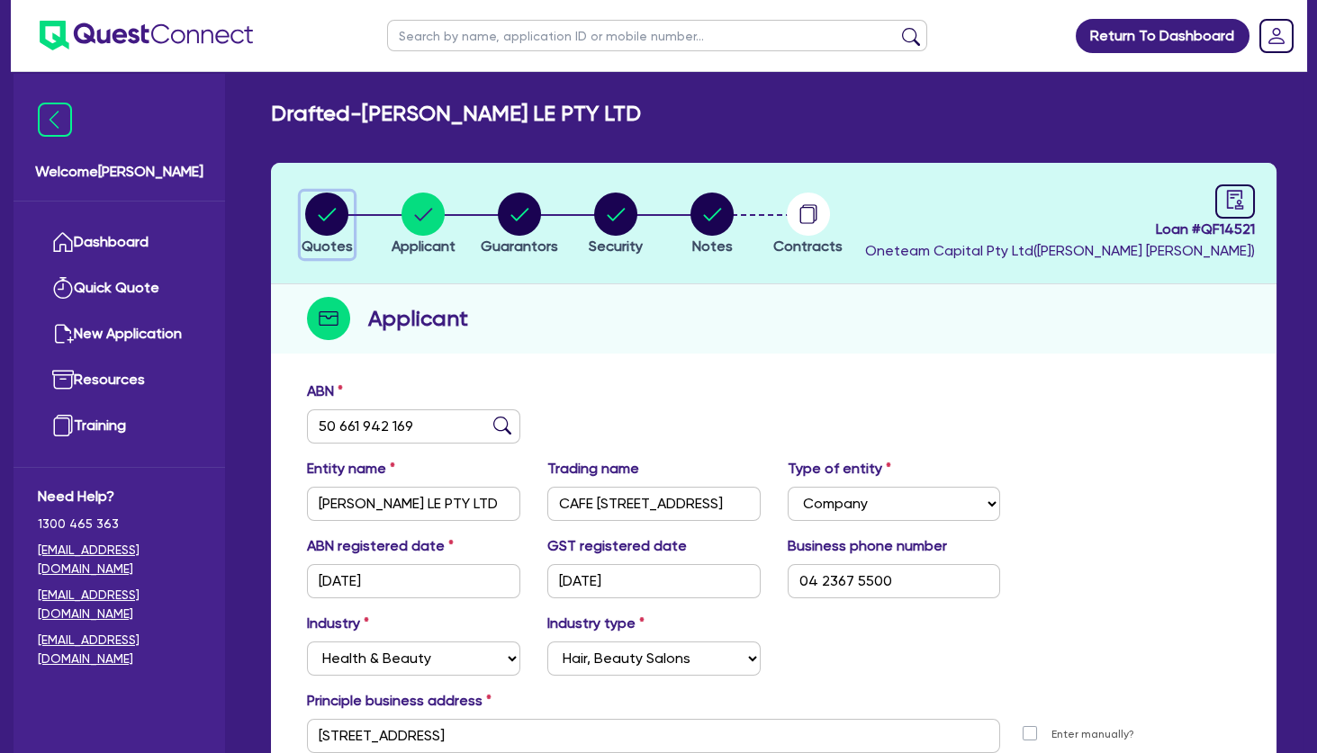
drag, startPoint x: 332, startPoint y: 209, endPoint x: 643, endPoint y: 290, distance: 320.9
click at [337, 211] on circle "button" at bounding box center [326, 214] width 43 height 43
select select "TERTIARY_ASSETS"
select select "BEAUTY_EQUIPMENT"
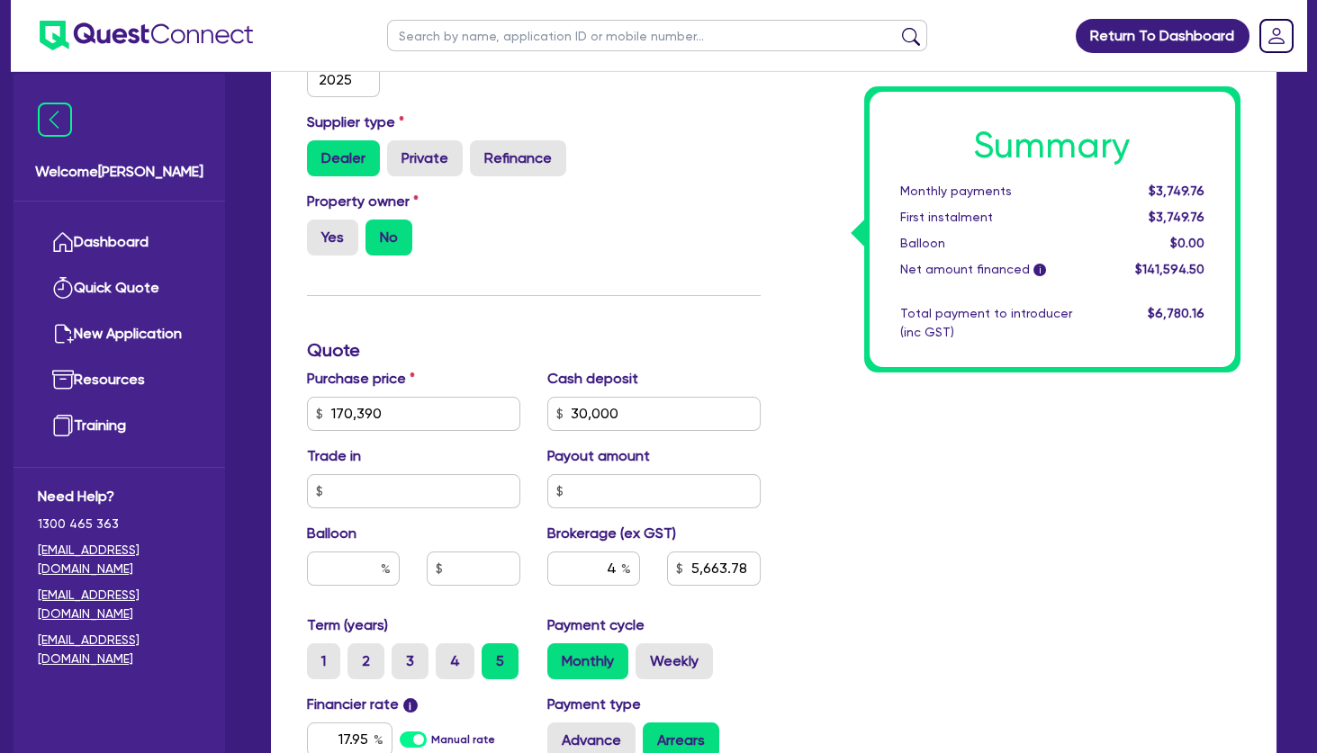
scroll to position [583, 0]
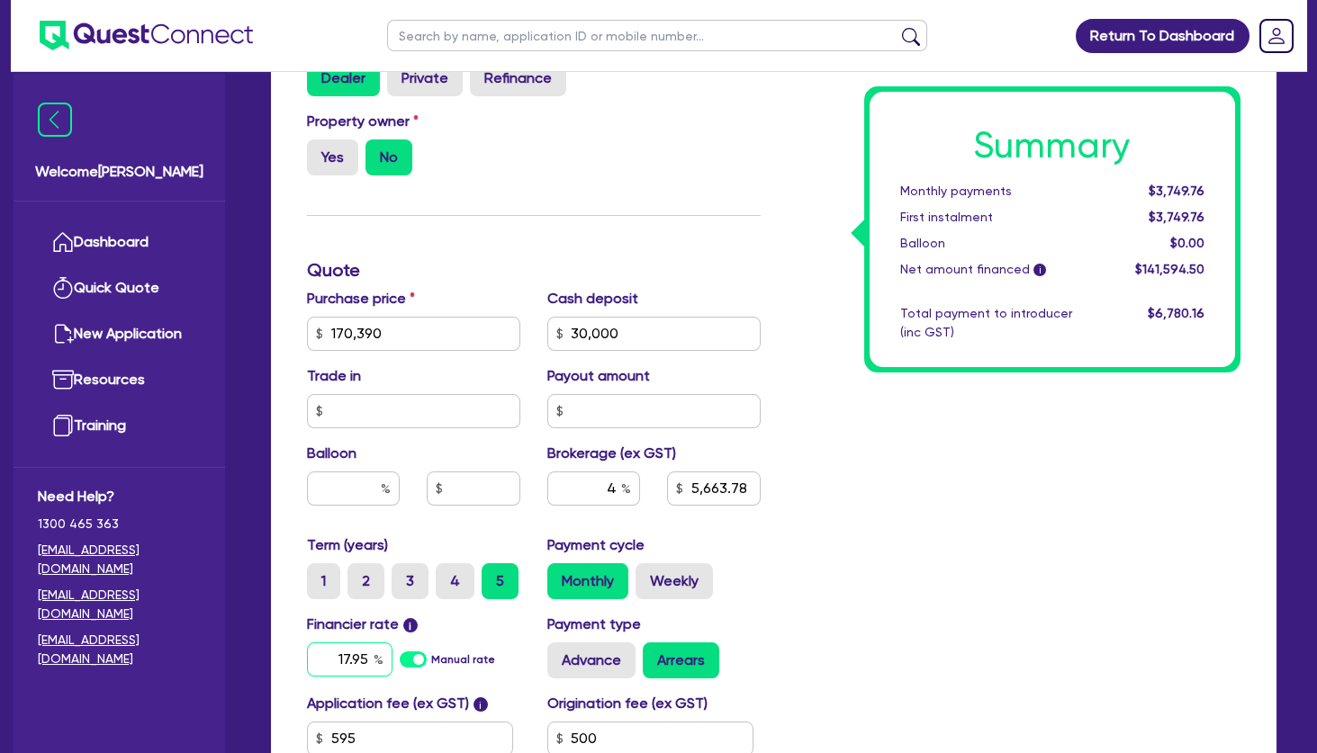
drag, startPoint x: 333, startPoint y: 654, endPoint x: 472, endPoint y: 657, distance: 138.6
click at [392, 657] on input "17.95" at bounding box center [350, 660] width 86 height 34
type input "10"
type input "170,390"
type input "30,000"
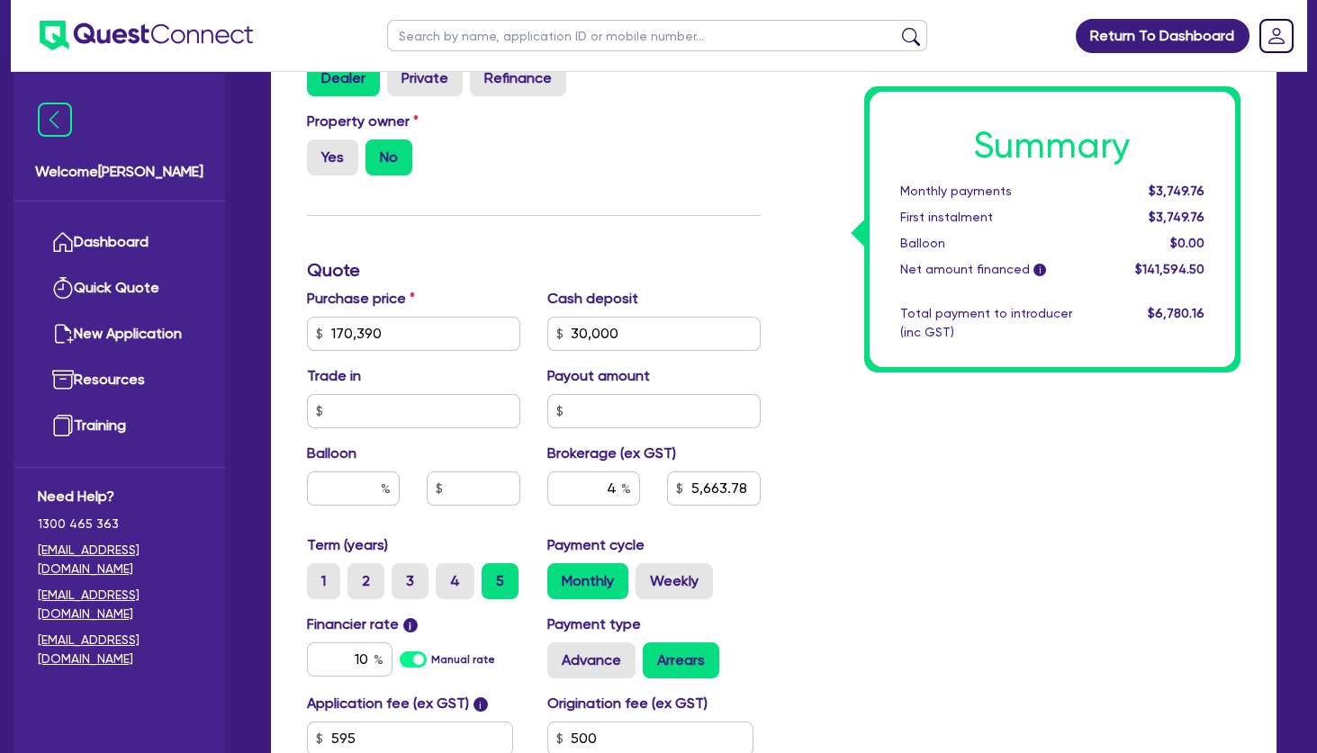
type input "5,663.78"
type input "170,390"
type input "30,000"
type input "5,663.78"
click at [1022, 573] on div "Summary Monthly payments $3,140.84 First instalment $3,140.84 Balloon $0.00 Net…" at bounding box center [1014, 323] width 481 height 1052
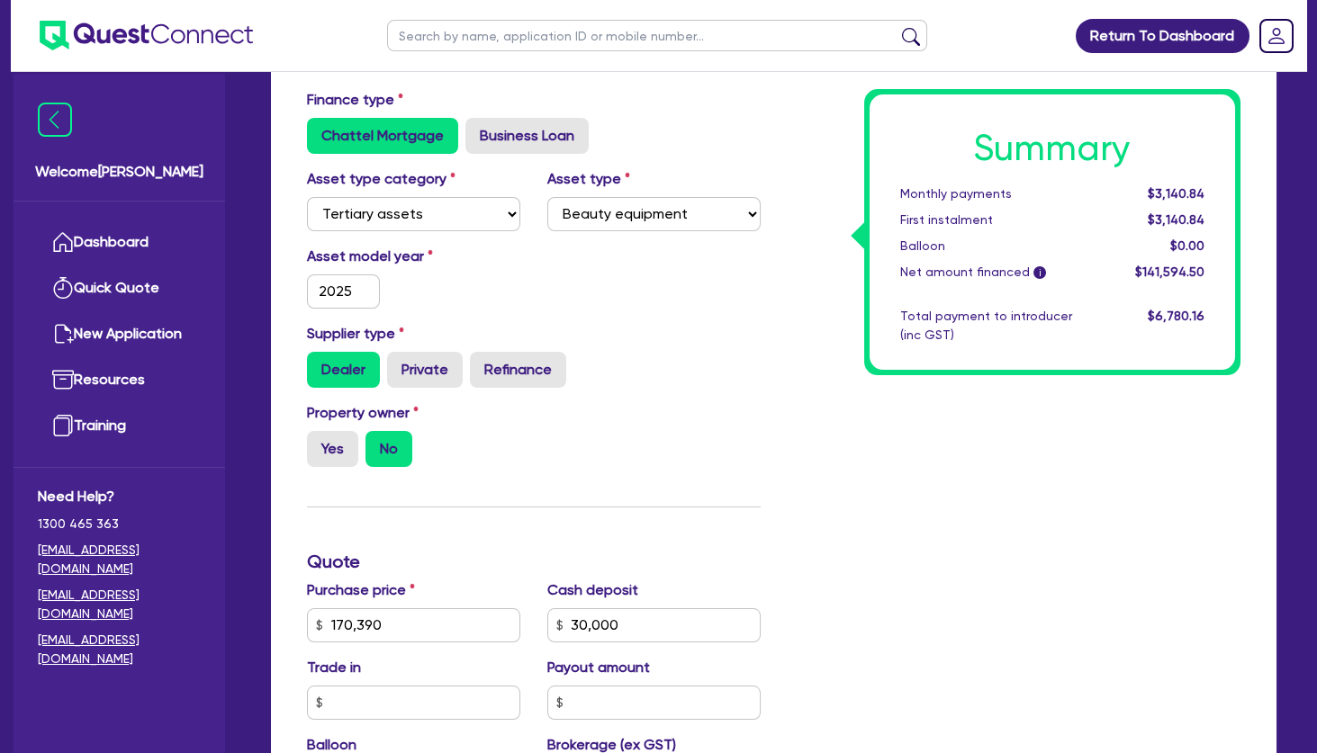
scroll to position [0, 0]
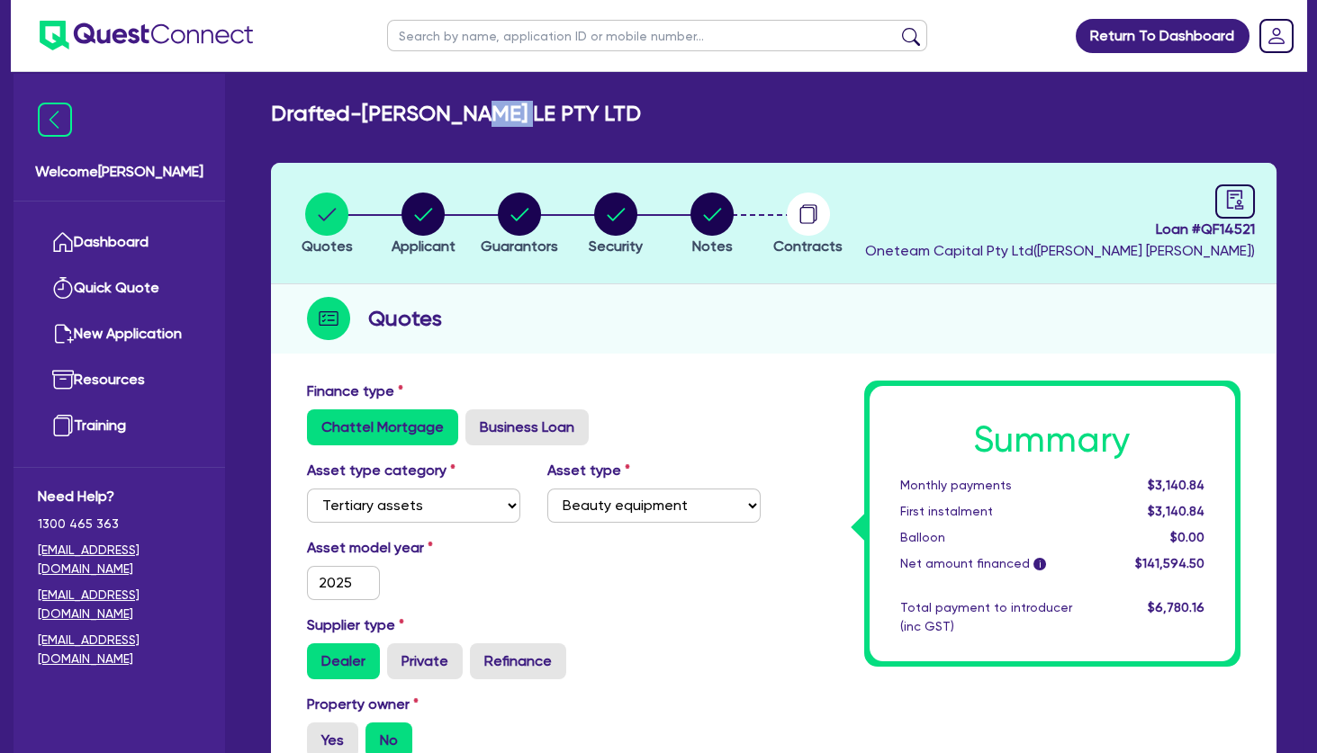
drag, startPoint x: 521, startPoint y: 115, endPoint x: 553, endPoint y: 119, distance: 31.7
click at [549, 118] on h2 "Drafted - [PERSON_NAME] LE PTY LTD" at bounding box center [456, 114] width 370 height 26
drag, startPoint x: 553, startPoint y: 119, endPoint x: 893, endPoint y: 386, distance: 432.7
click at [554, 119] on div "Drafted - [PERSON_NAME] LE PTY LTD" at bounding box center [773, 114] width 1032 height 26
click at [949, 466] on div "Summary Monthly payments $3,140.84 First instalment $3,140.84 Balloon $0.00 Net…" at bounding box center [1053, 523] width 366 height 275
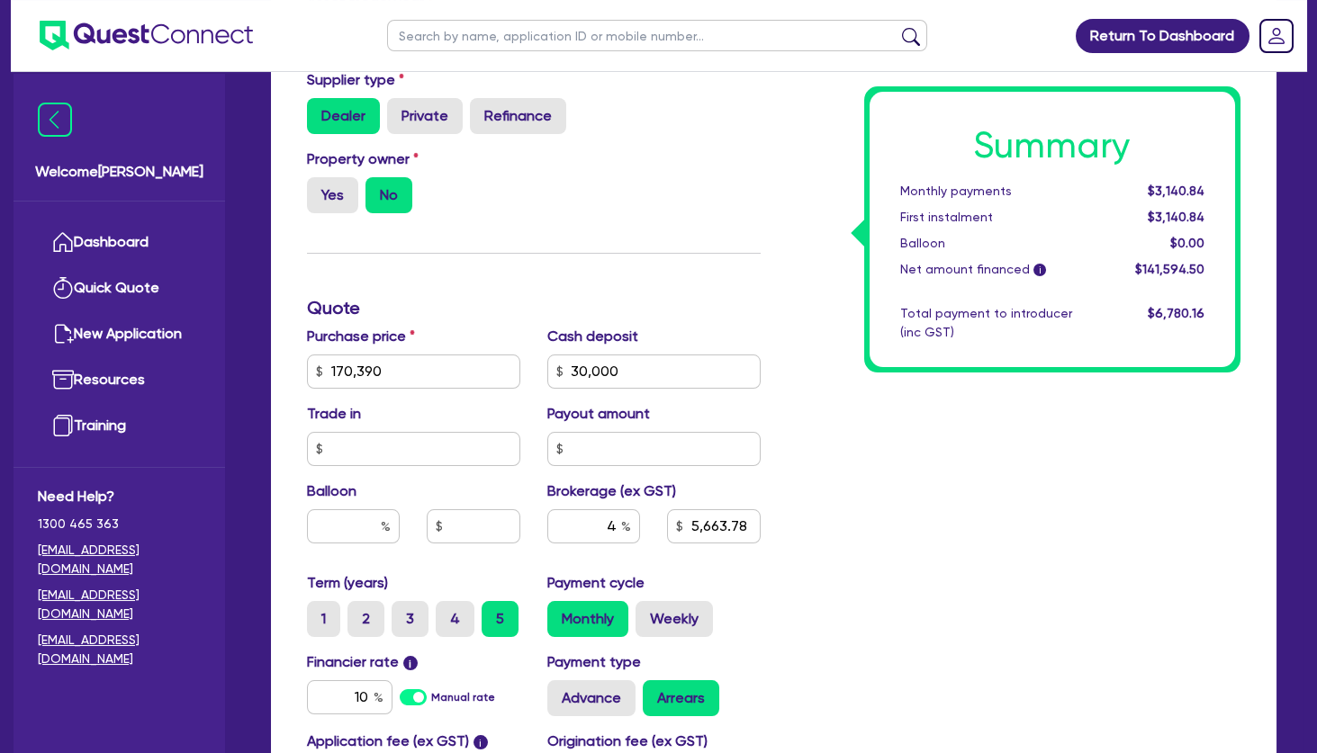
scroll to position [680, 0]
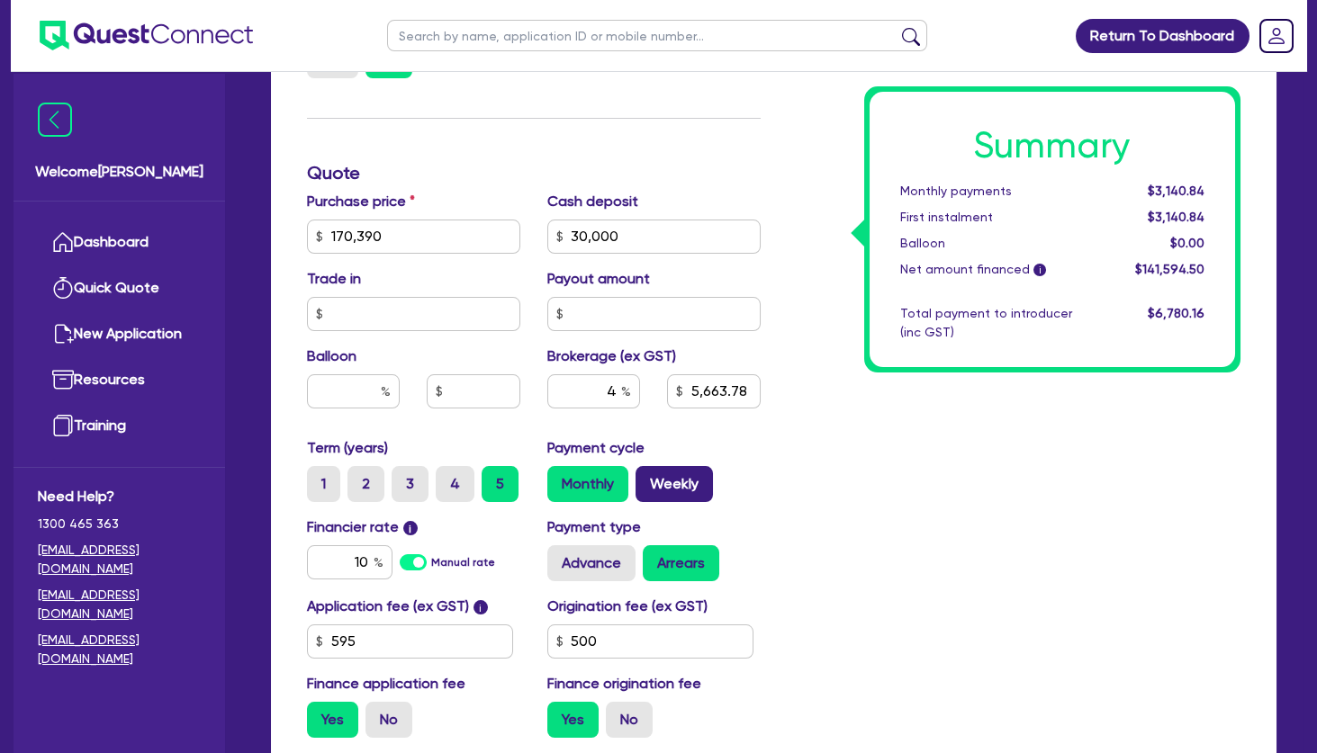
click at [689, 475] on label "Weekly" at bounding box center [673, 484] width 77 height 36
click at [647, 475] on input "Weekly" at bounding box center [641, 472] width 12 height 12
radio input "true"
type input "170,390"
type input "30,000"
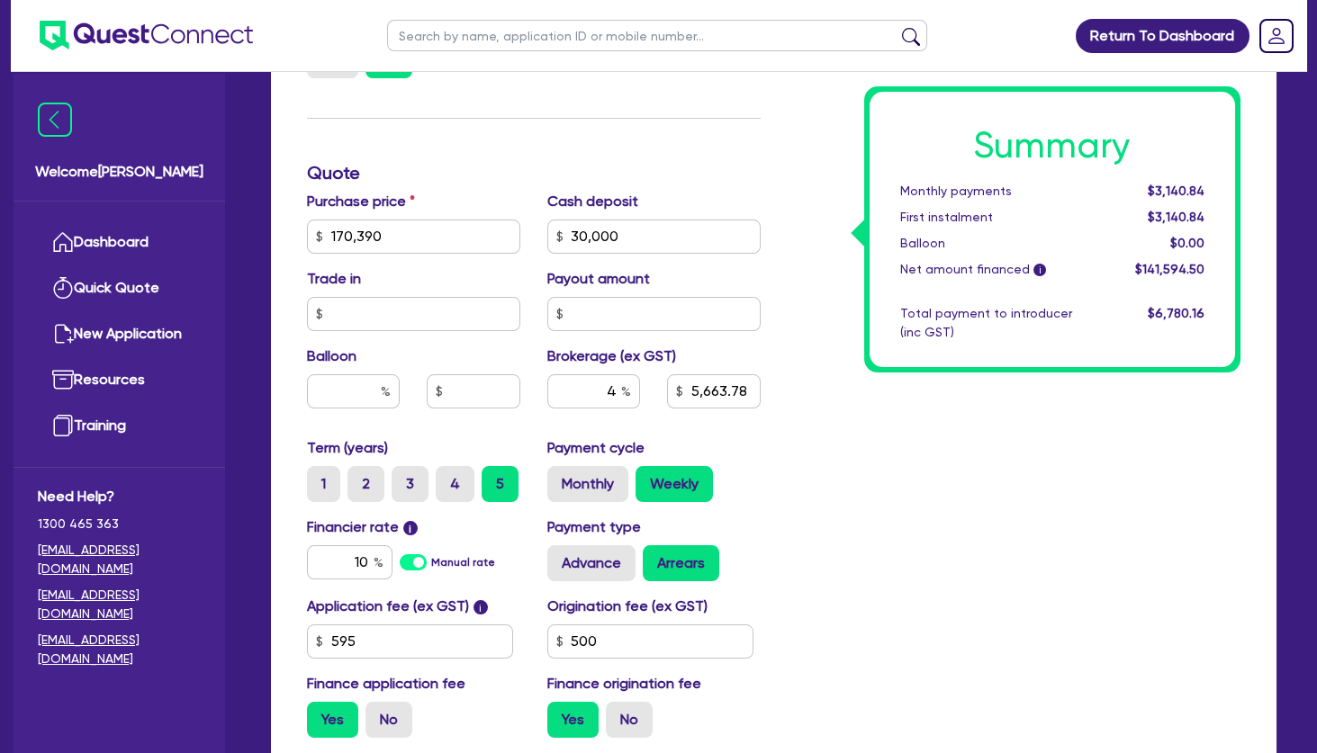
type input "5,663.78"
type input "170,390"
type input "30,000"
type input "5,663.78"
drag, startPoint x: 348, startPoint y: 561, endPoint x: 417, endPoint y: 555, distance: 68.6
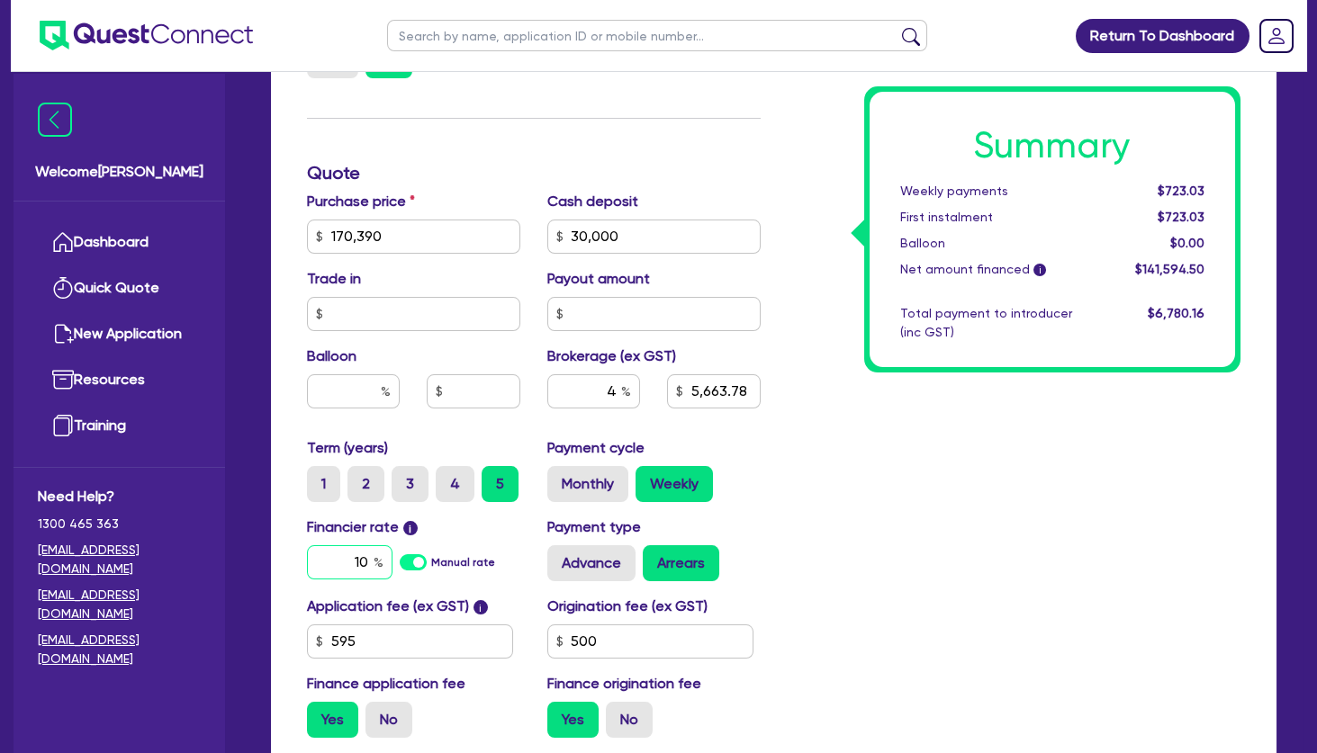
click at [392, 555] on input "10" at bounding box center [350, 562] width 86 height 34
type input "30"
type input "170,390"
type input "30,000"
type input "5,663.78"
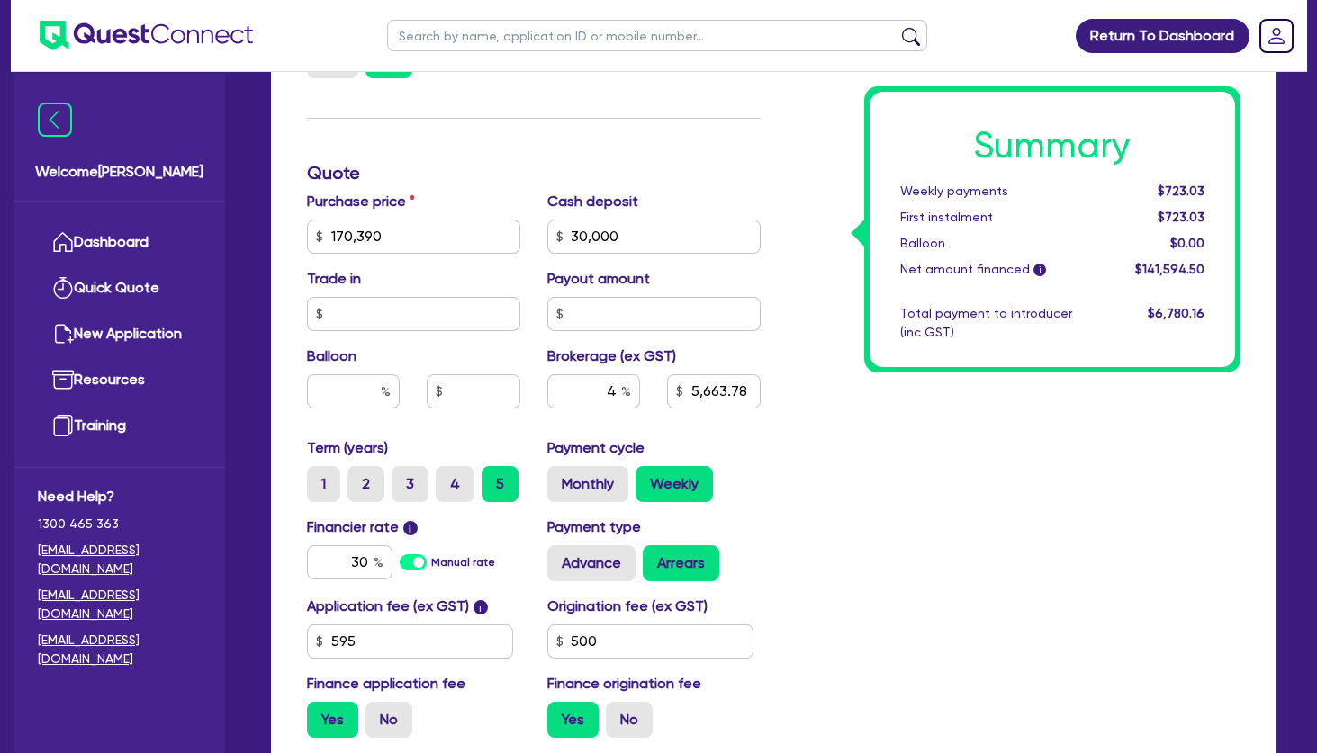
type input "170,390"
type input "30,000"
type input "5,663.78"
click at [919, 492] on div "Summary Weekly payments $723.03 First instalment $723.03 Balloon $0.00 Net amou…" at bounding box center [1014, 226] width 481 height 1052
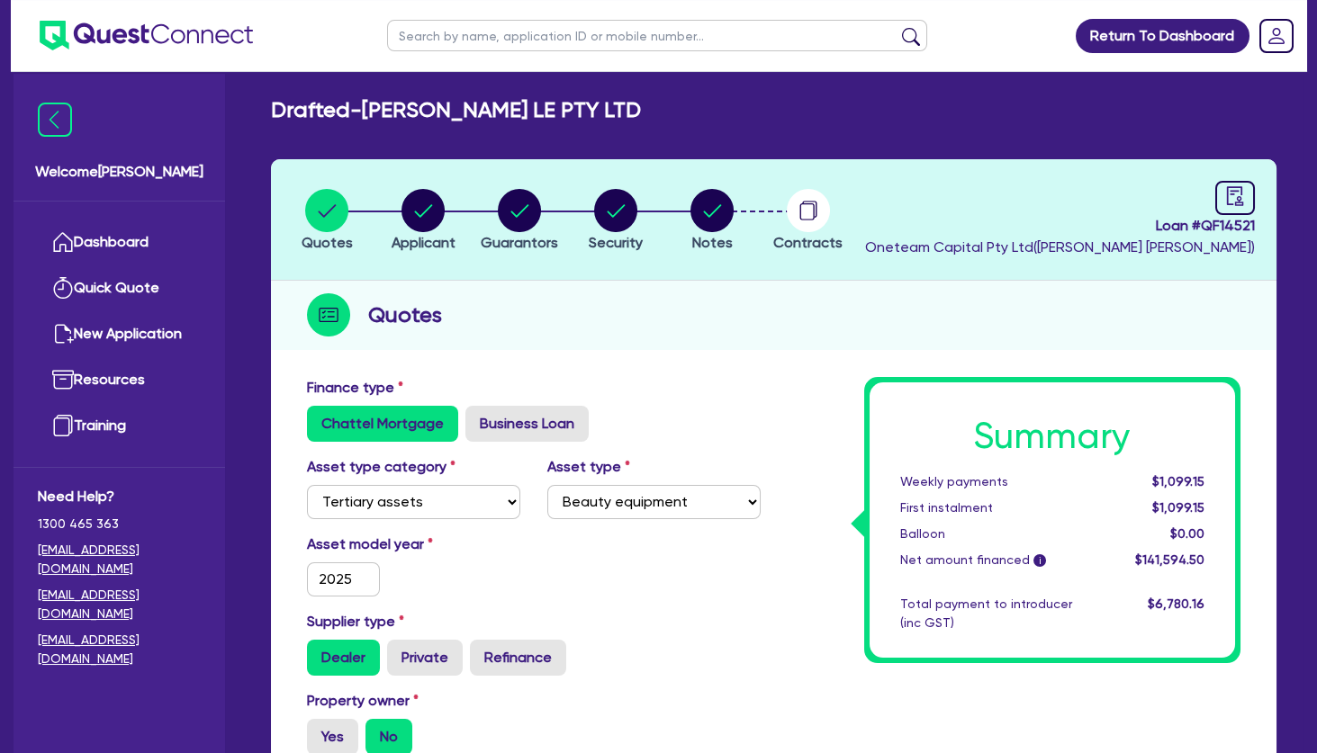
scroll to position [0, 0]
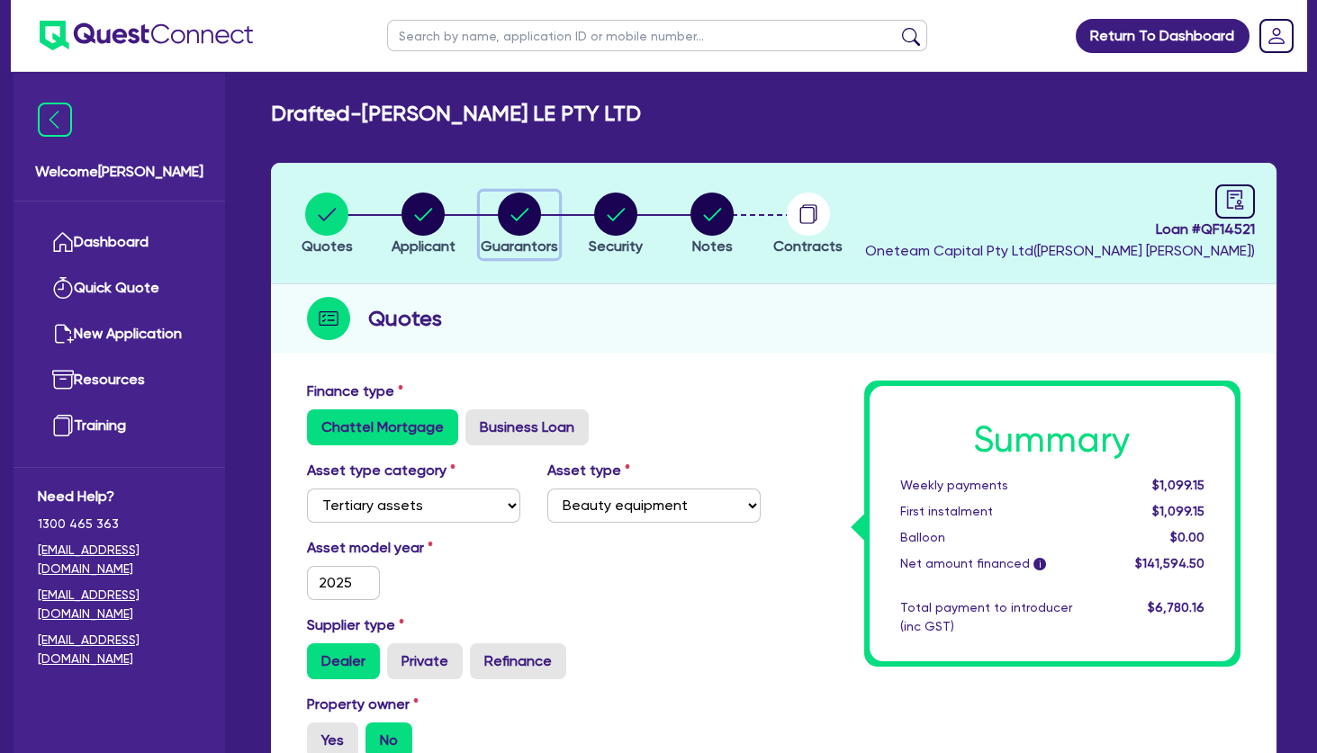
click at [536, 206] on circle "button" at bounding box center [519, 214] width 43 height 43
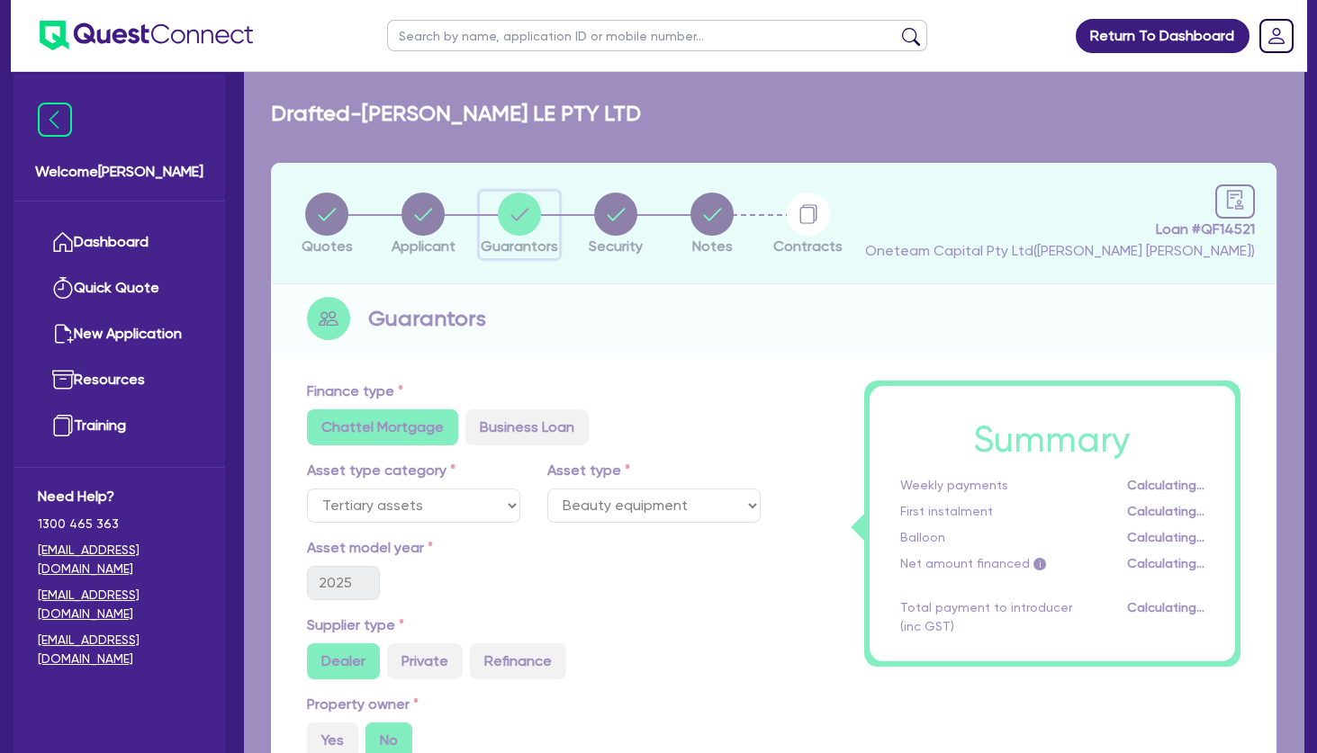
select select "MRS"
select select "QLD"
select select "MARRIED"
select select "PROPERTY"
select select "MORTGAGE"
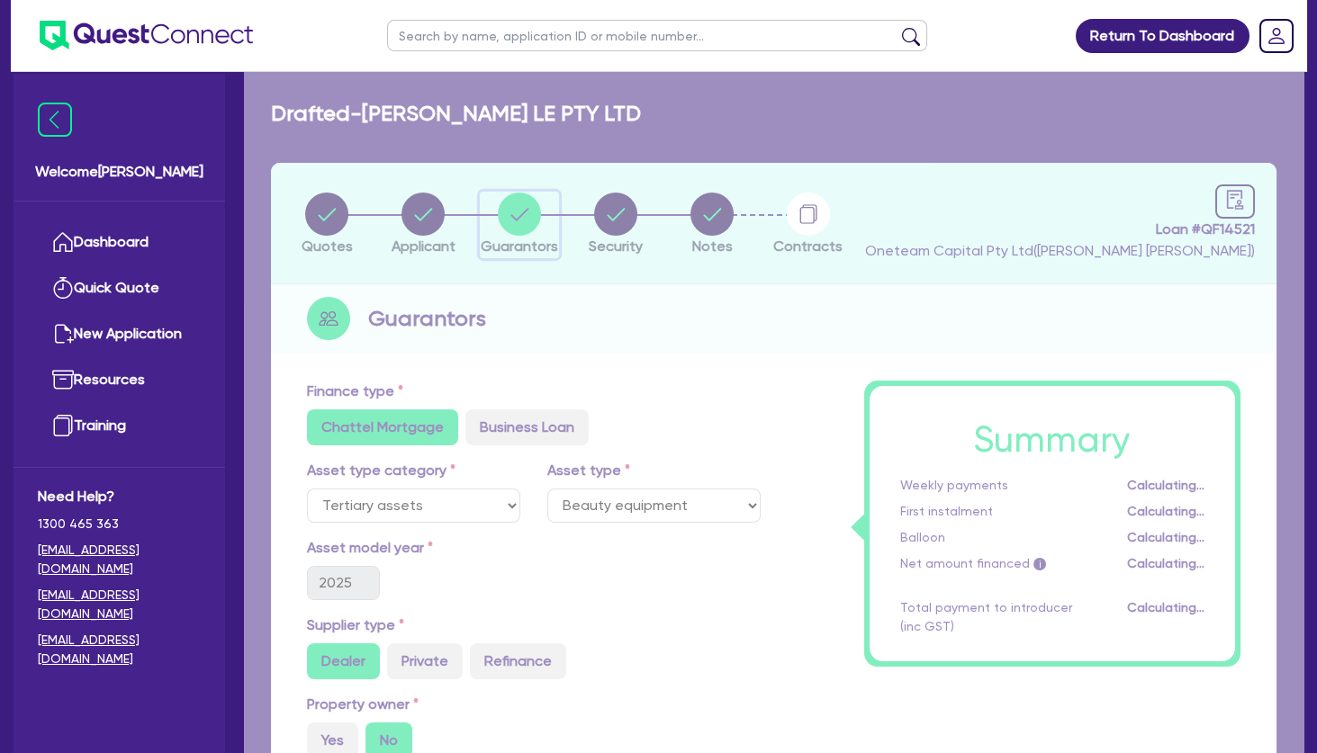
select select "MR"
select select "QLD"
select select "MARRIED"
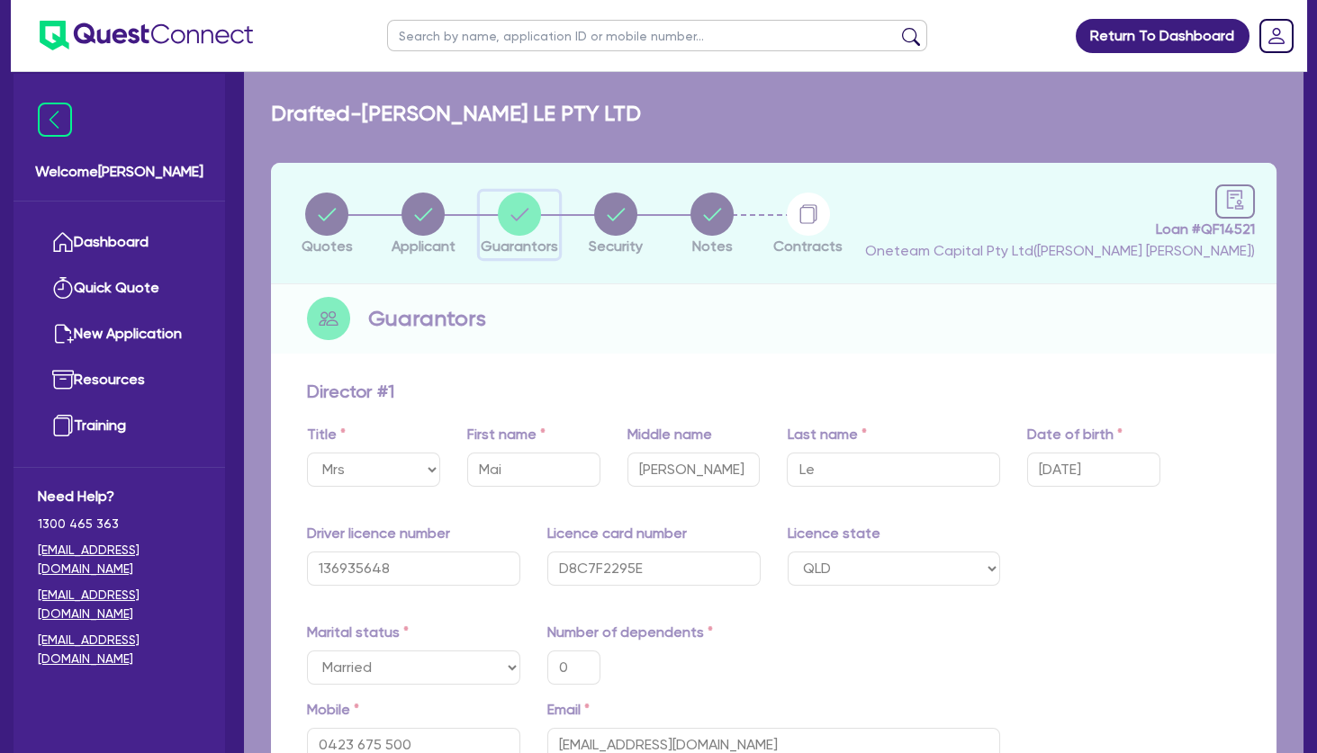
type input "0"
type input "0423 675 500"
type input "1,600,000"
type input "800,000"
type input "4,700"
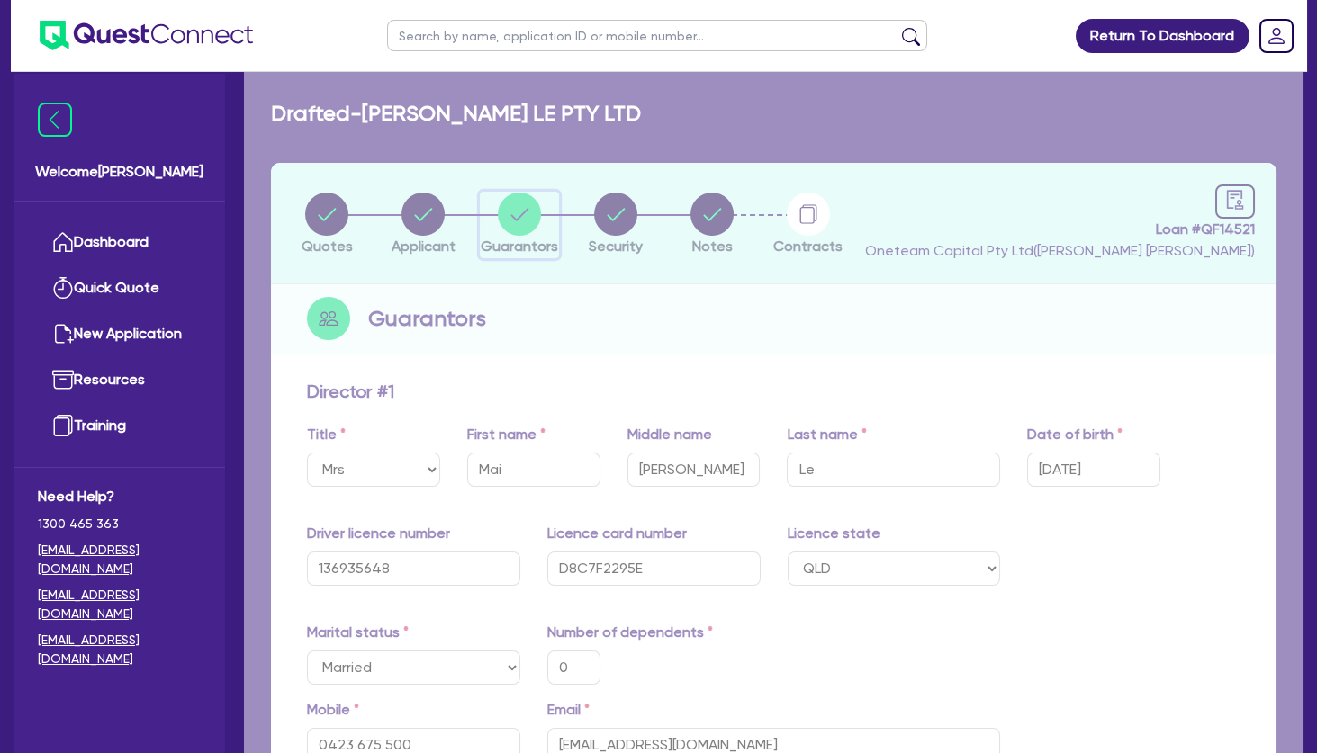
type input "0"
type input "0412 682 298"
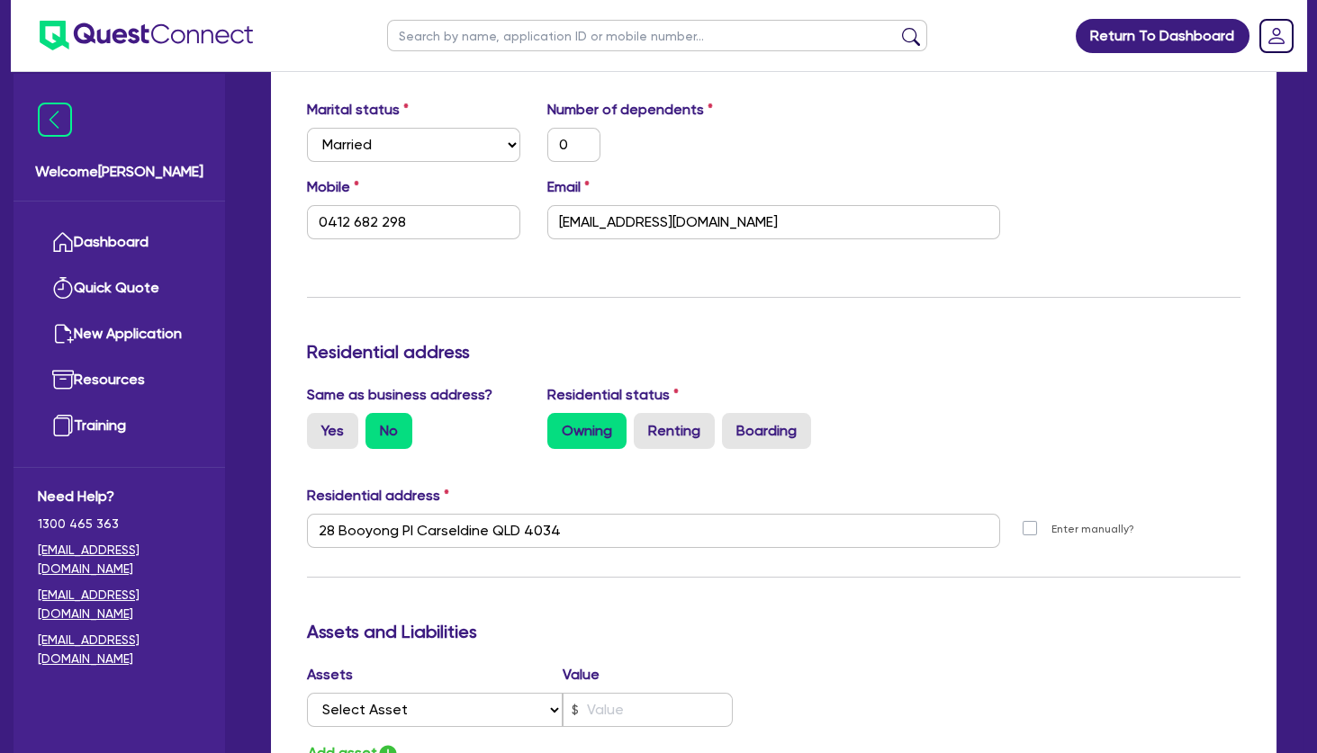
scroll to position [1651, 0]
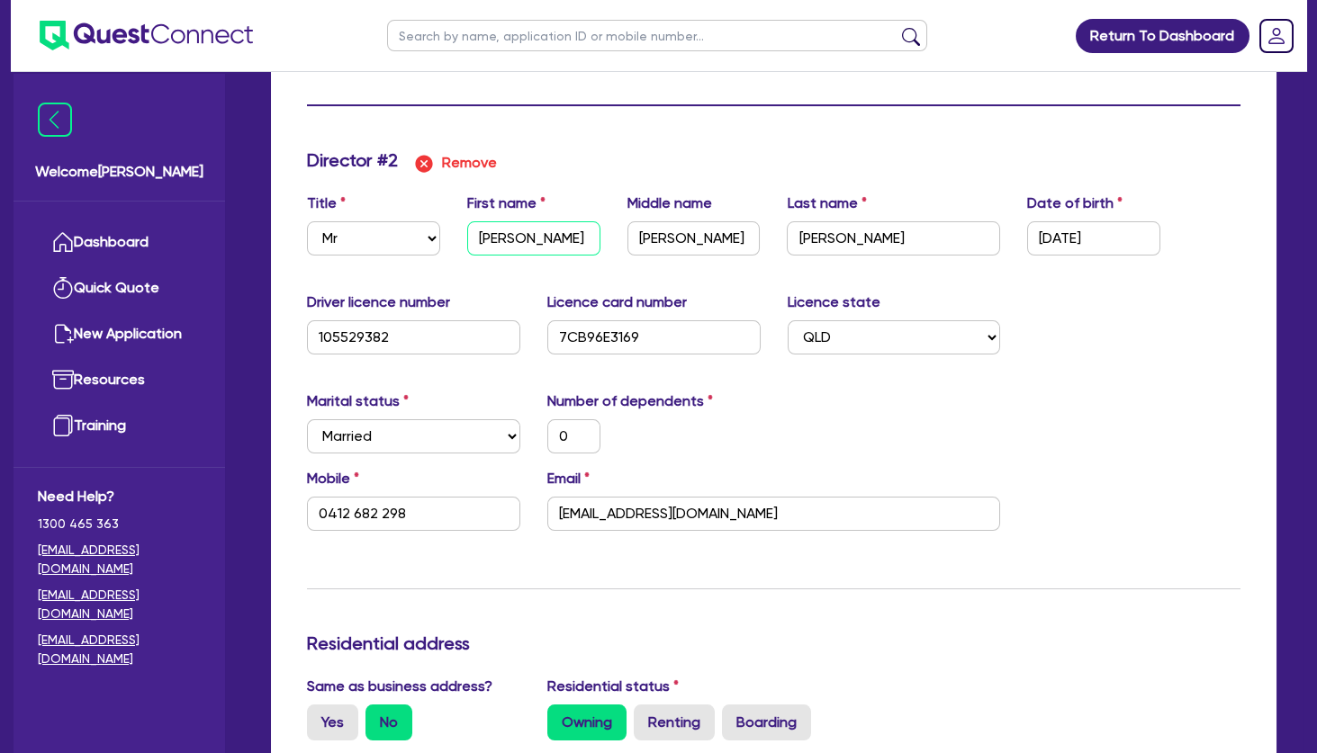
click at [527, 230] on input "[PERSON_NAME]" at bounding box center [533, 238] width 133 height 34
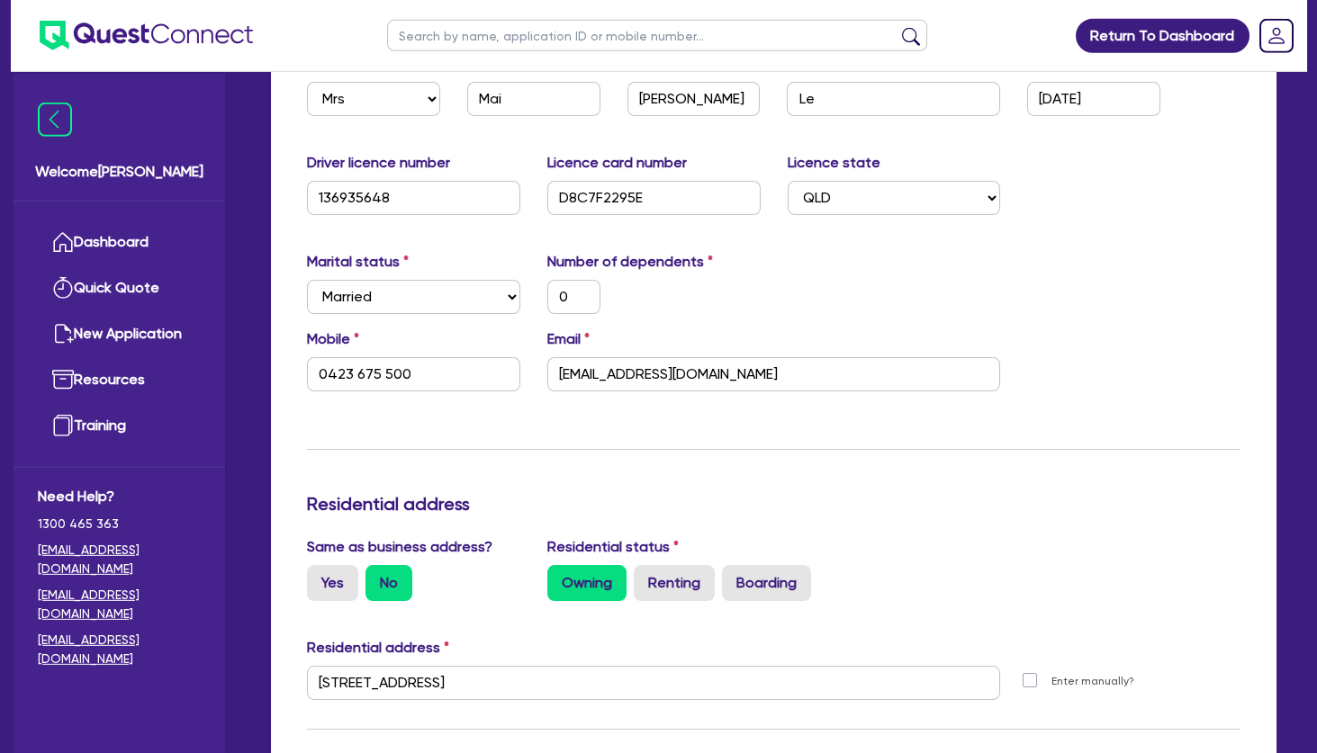
scroll to position [0, 0]
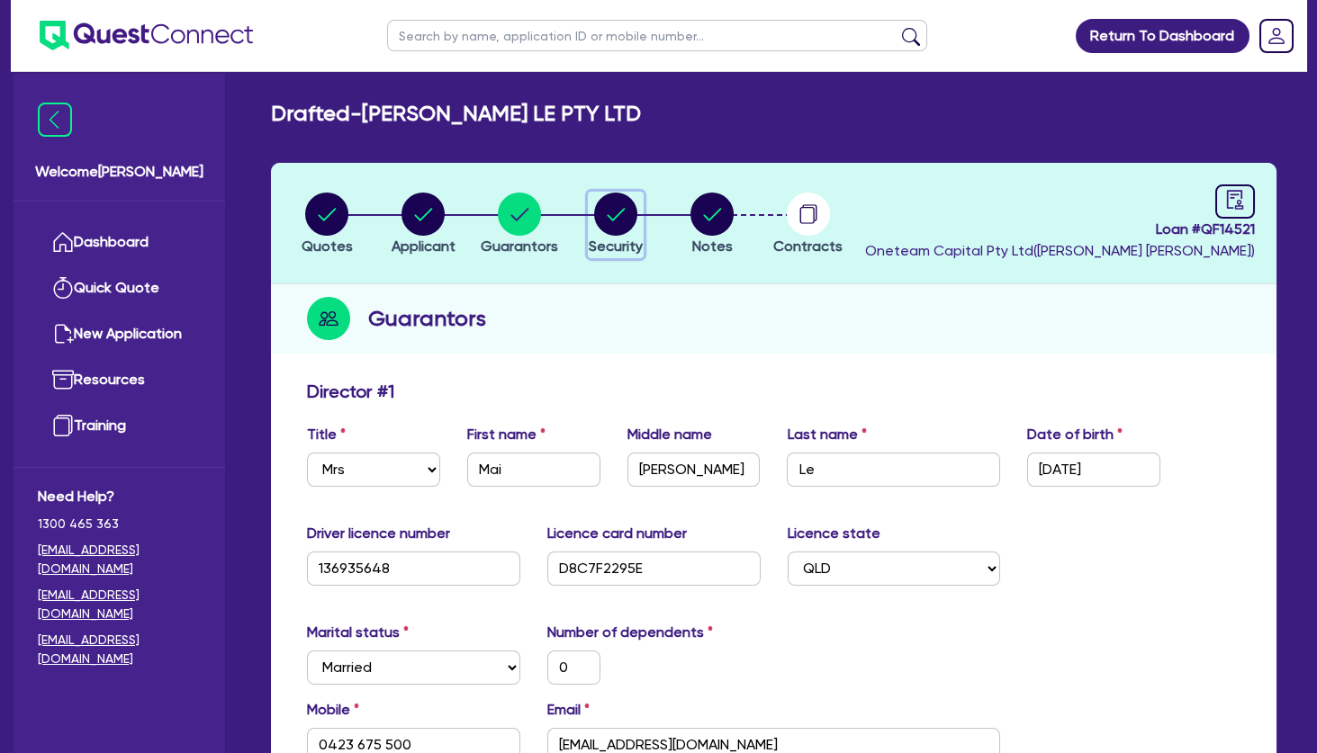
click at [608, 207] on circle "button" at bounding box center [615, 214] width 43 height 43
select select "TERTIARY_ASSETS"
select select "BEAUTY_EQUIPMENT"
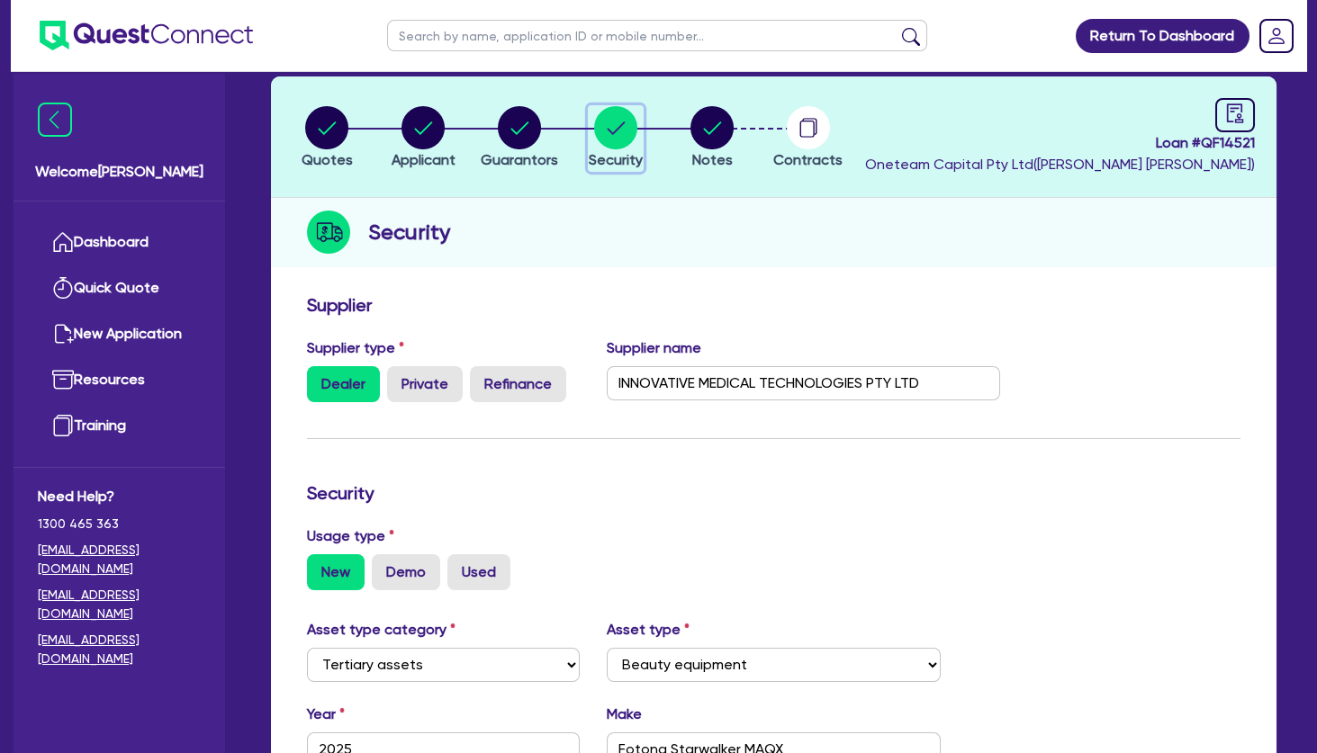
scroll to position [194, 0]
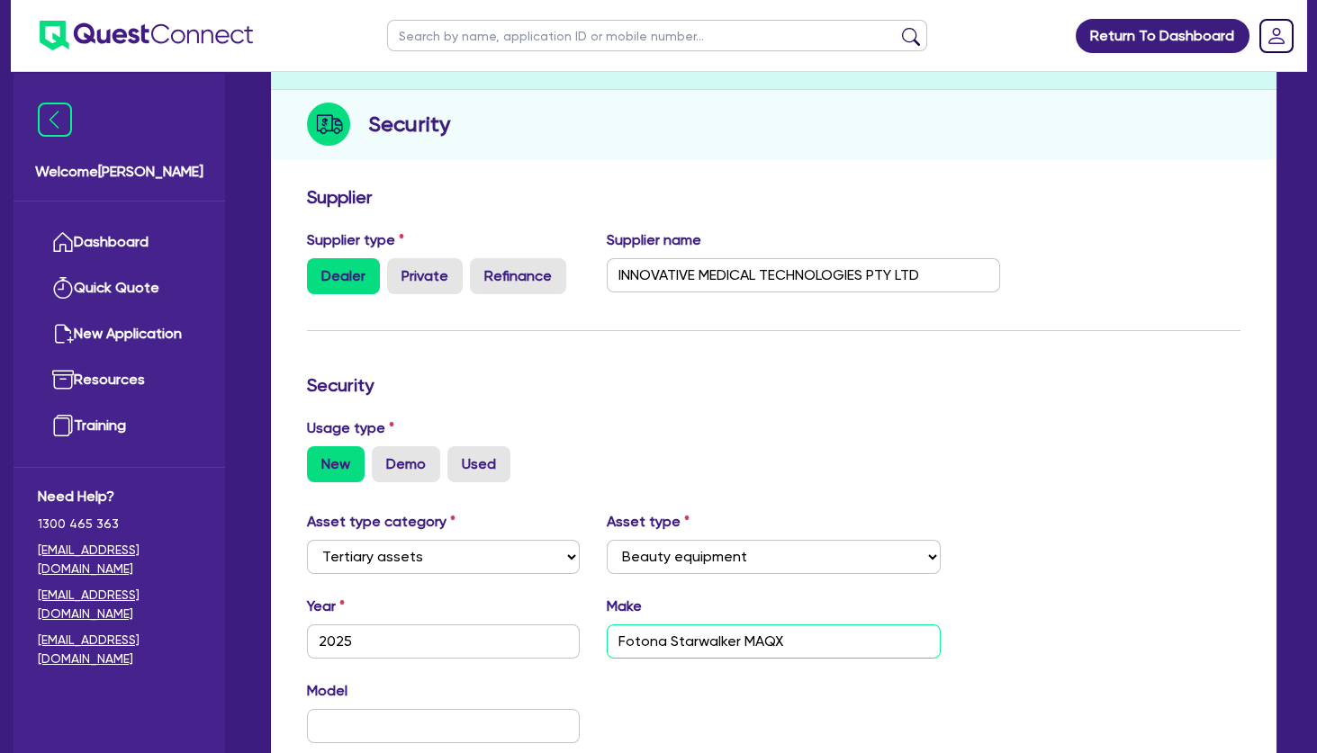
drag, startPoint x: 772, startPoint y: 637, endPoint x: 581, endPoint y: 644, distance: 191.8
click at [607, 644] on input "Fotona Starwalker MAQX" at bounding box center [773, 642] width 333 height 34
